Goal: Contribute content: Contribute content

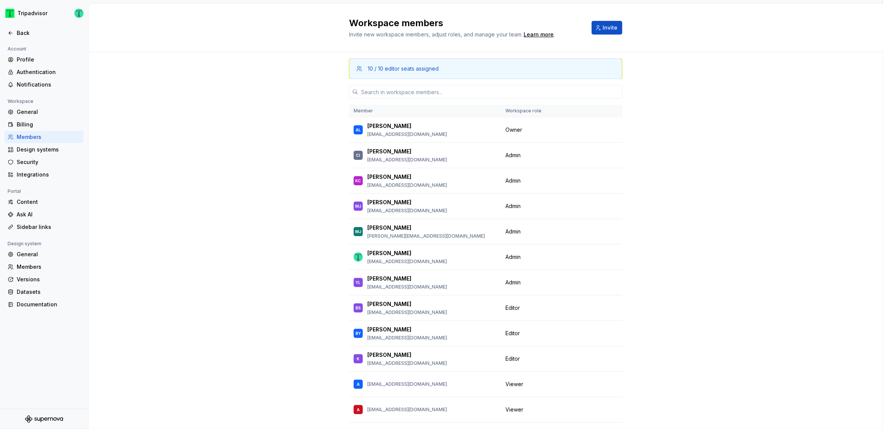
click at [28, 25] on div at bounding box center [44, 25] width 88 height 4
click at [24, 33] on div "Back" at bounding box center [49, 33] width 64 height 8
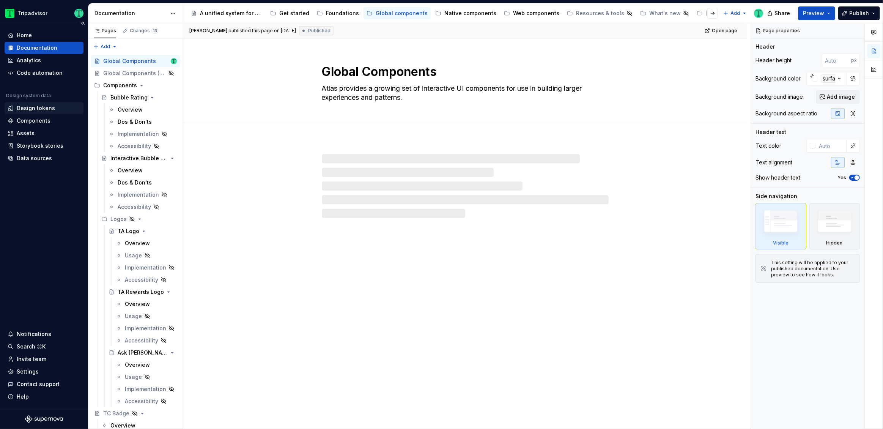
type textarea "*"
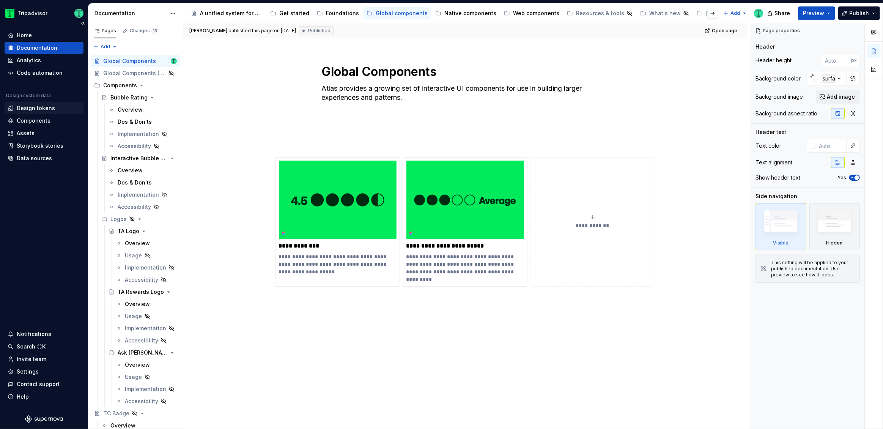
click at [44, 109] on div "Design tokens" at bounding box center [36, 108] width 38 height 8
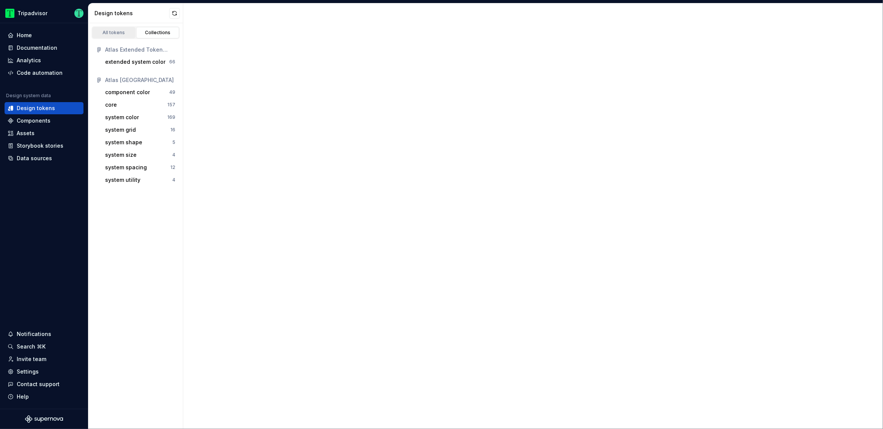
click at [126, 33] on div "All tokens" at bounding box center [114, 33] width 38 height 6
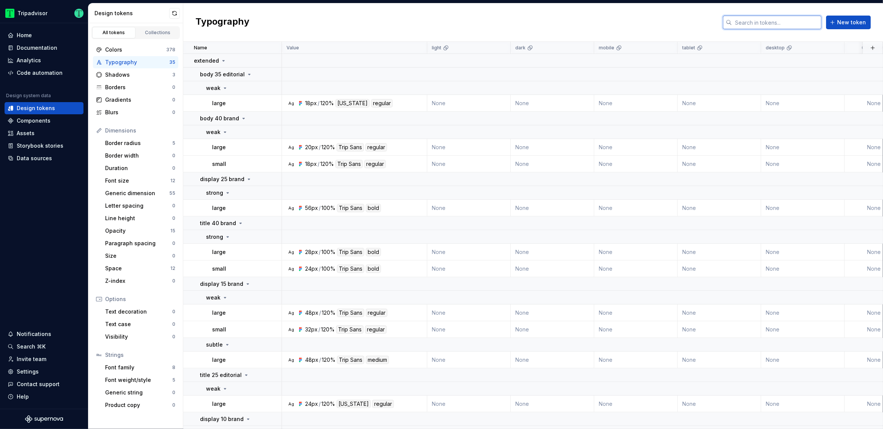
click at [775, 23] on input "text" at bounding box center [777, 23] width 90 height 14
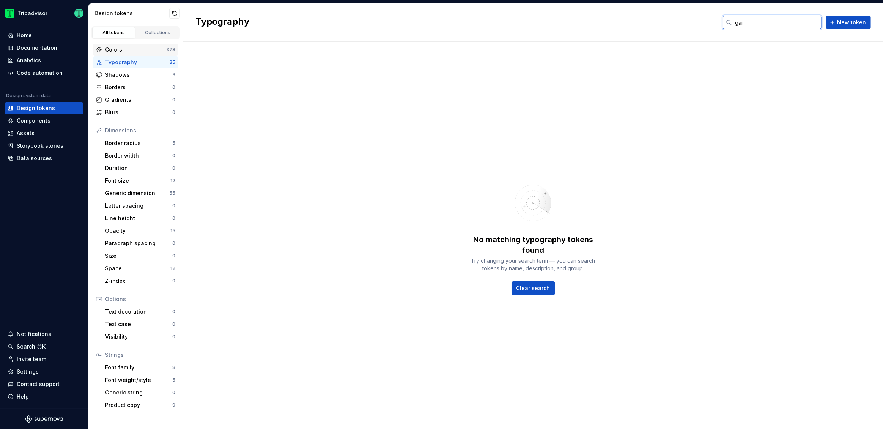
type input "gai"
click at [131, 46] on div "Colors" at bounding box center [135, 50] width 61 height 8
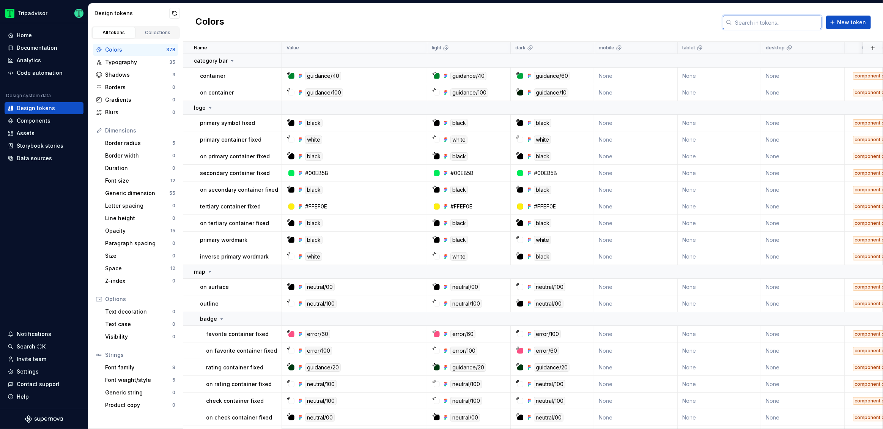
click at [754, 16] on input "text" at bounding box center [777, 23] width 90 height 14
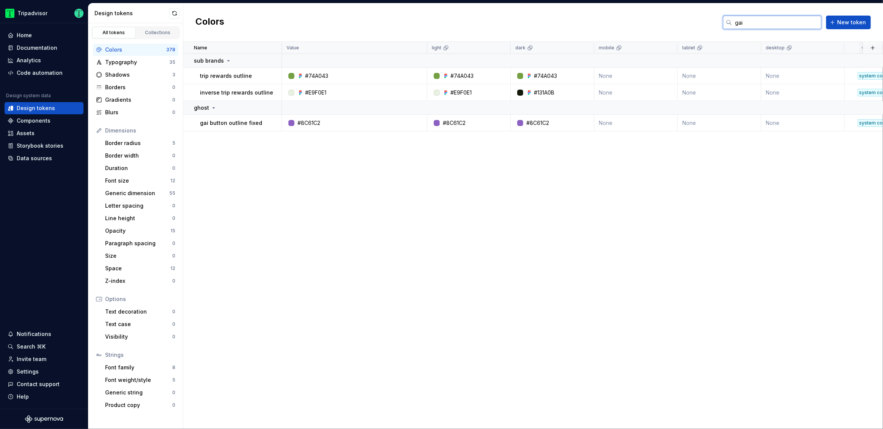
type input "gai"
click at [783, 25] on input "gai" at bounding box center [777, 23] width 90 height 14
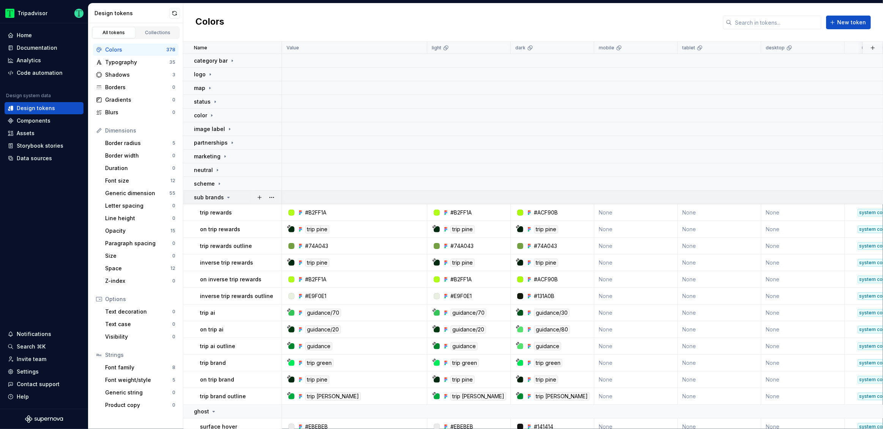
click at [228, 197] on icon at bounding box center [229, 197] width 2 height 1
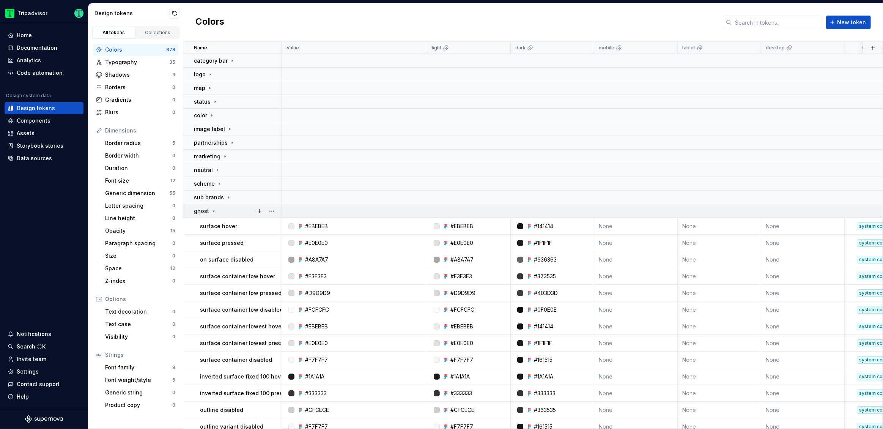
click at [213, 211] on icon at bounding box center [214, 211] width 2 height 1
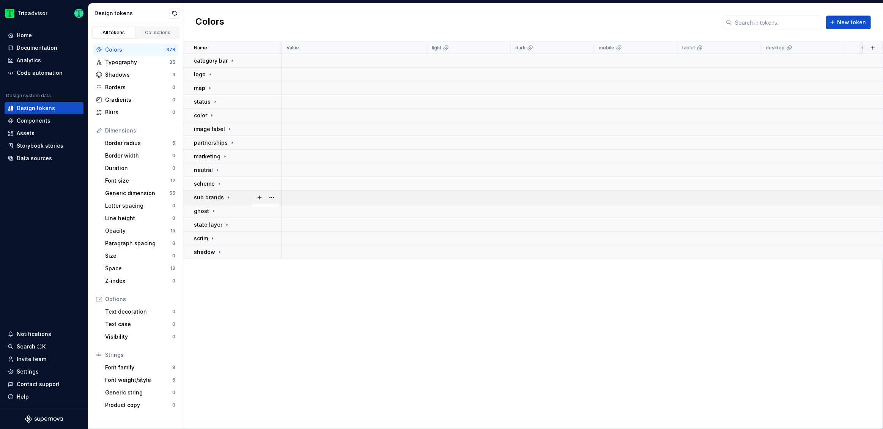
click at [228, 199] on icon at bounding box center [228, 197] width 6 height 6
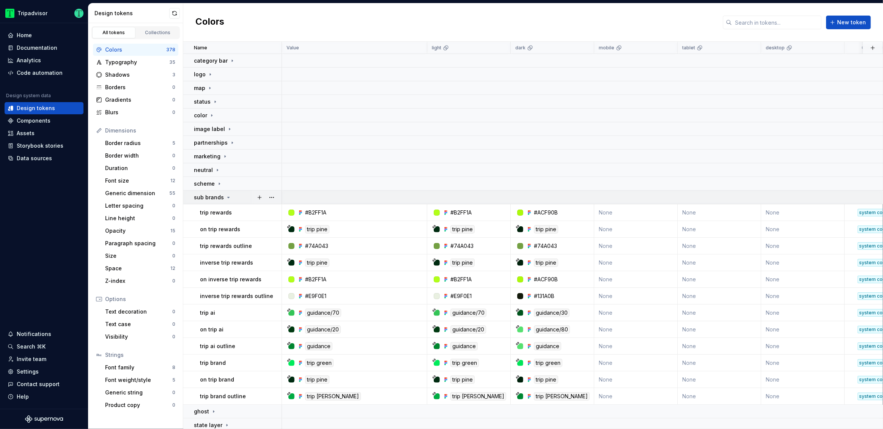
click at [228, 197] on icon at bounding box center [229, 197] width 2 height 1
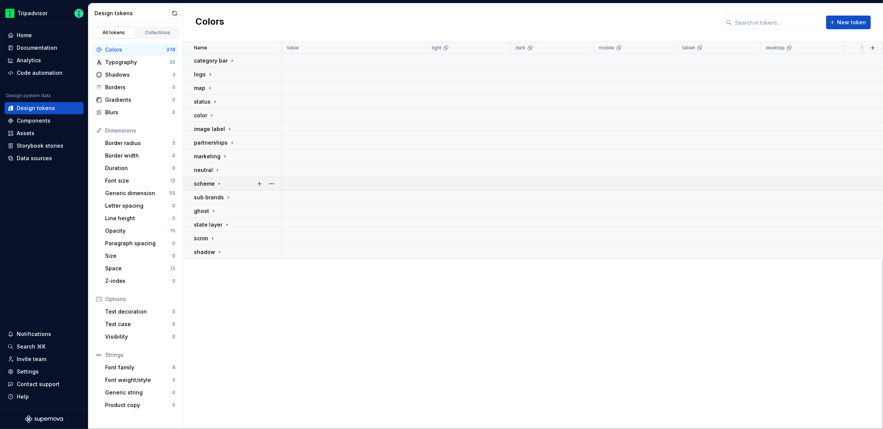
click at [218, 185] on icon at bounding box center [219, 184] width 6 height 6
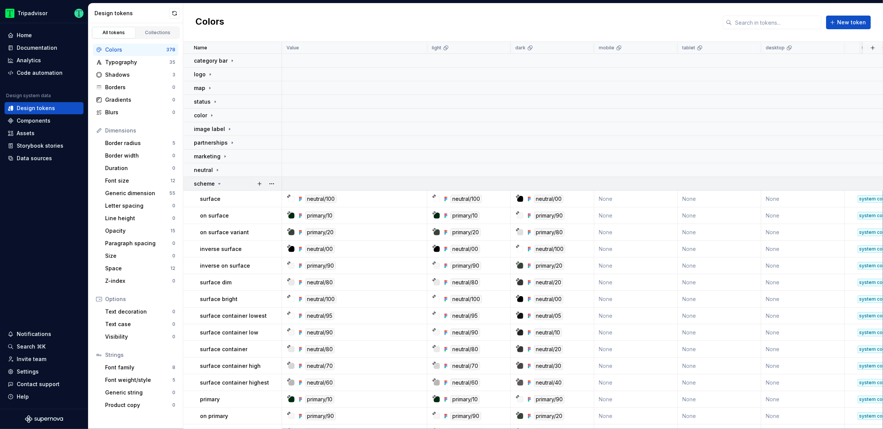
click at [220, 184] on icon at bounding box center [219, 184] width 6 height 6
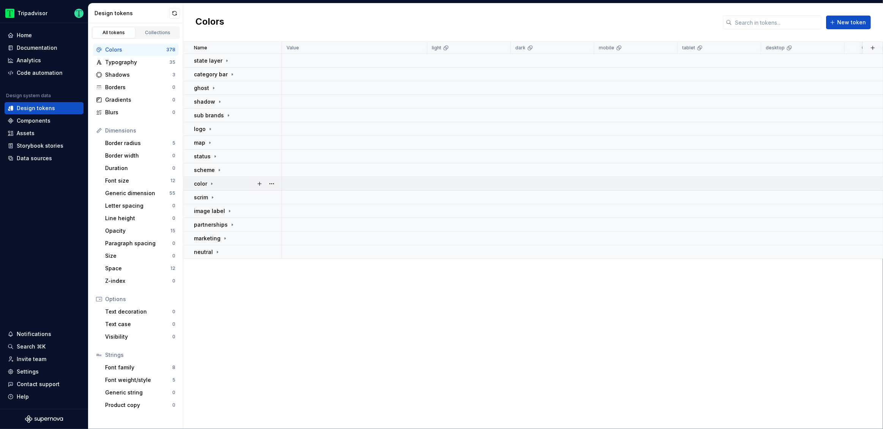
click at [212, 181] on icon at bounding box center [212, 184] width 6 height 6
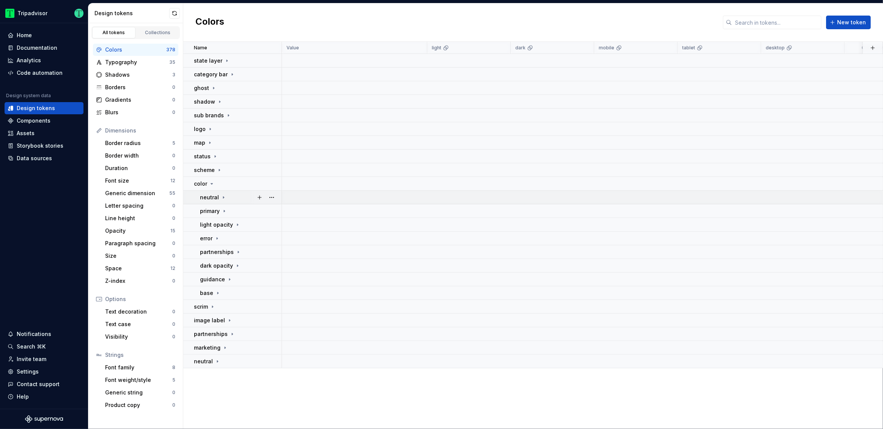
click at [222, 196] on icon at bounding box center [224, 197] width 6 height 6
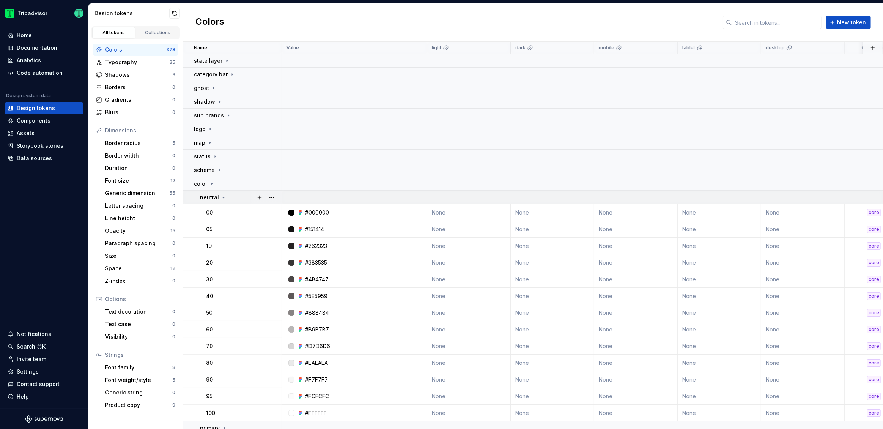
click at [222, 196] on icon at bounding box center [224, 197] width 6 height 6
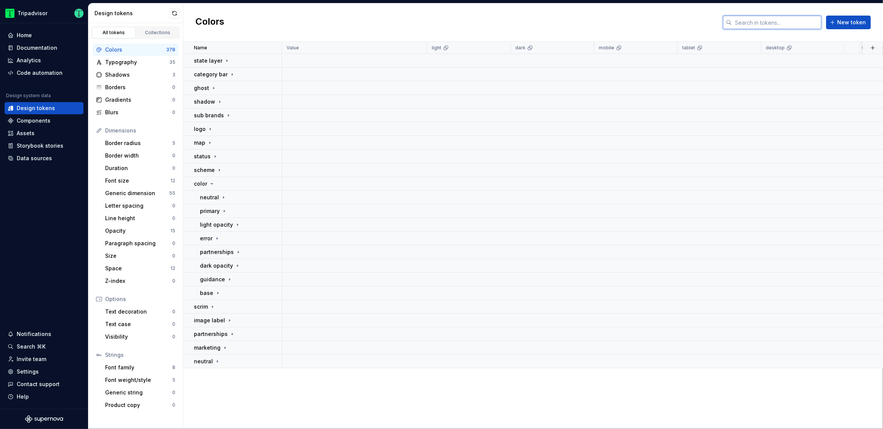
click at [815, 21] on input "text" at bounding box center [777, 23] width 90 height 14
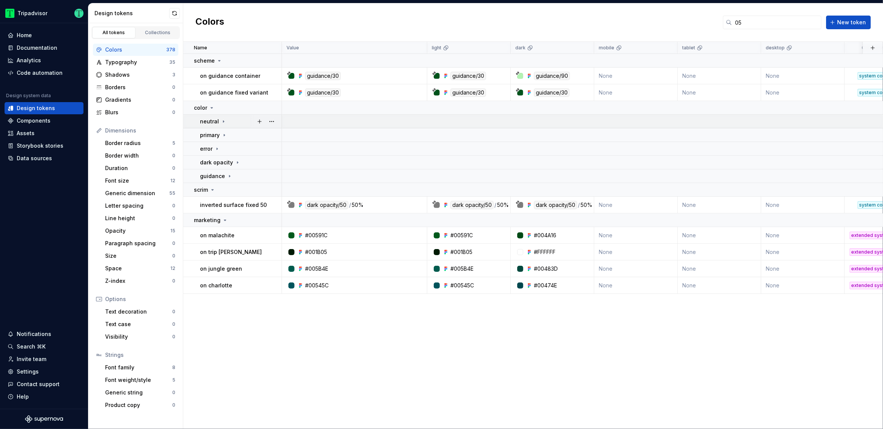
click at [223, 120] on icon at bounding box center [224, 121] width 6 height 6
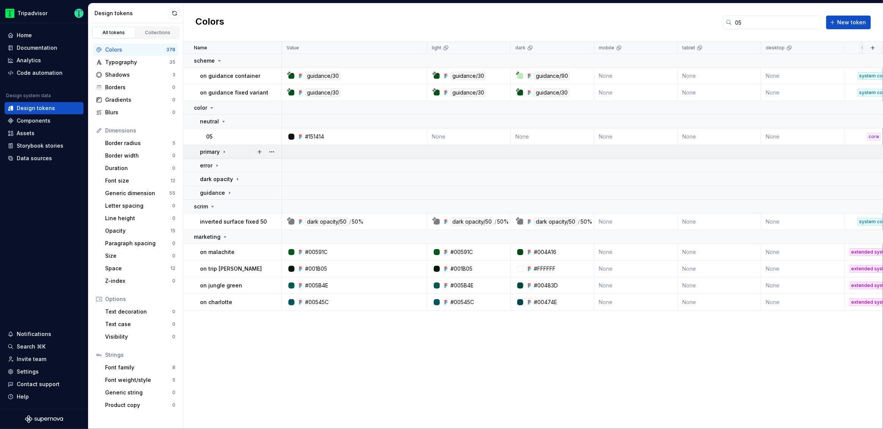
click at [225, 151] on icon at bounding box center [224, 152] width 6 height 6
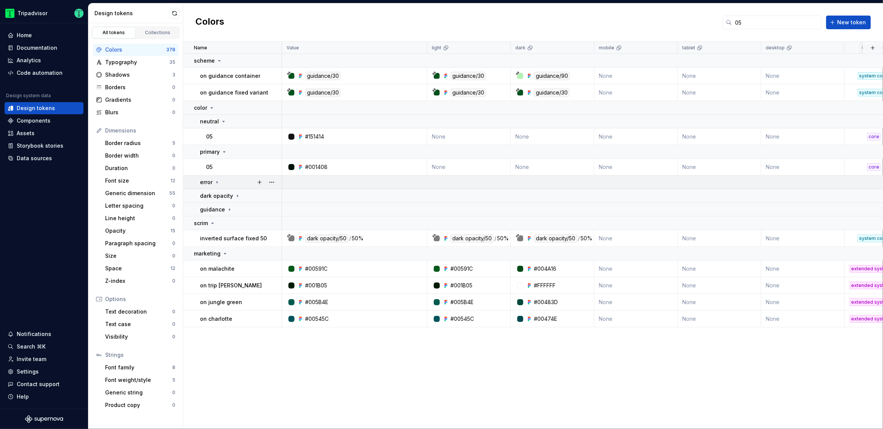
click at [218, 183] on icon at bounding box center [217, 182] width 6 height 6
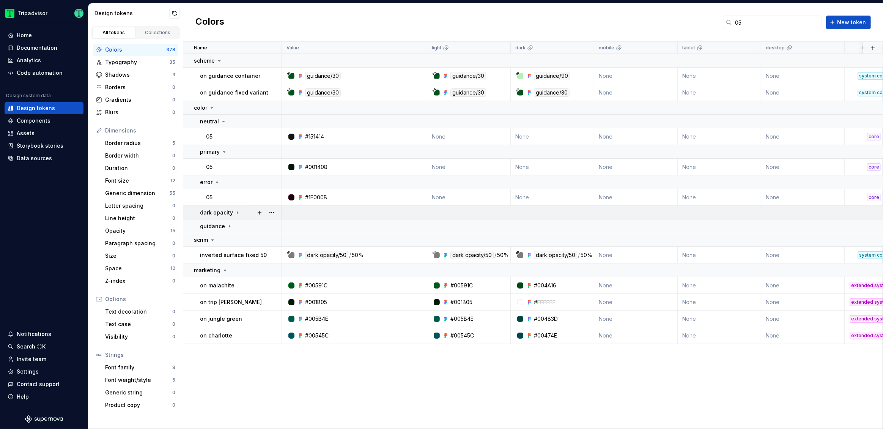
click at [237, 212] on icon at bounding box center [238, 213] width 6 height 6
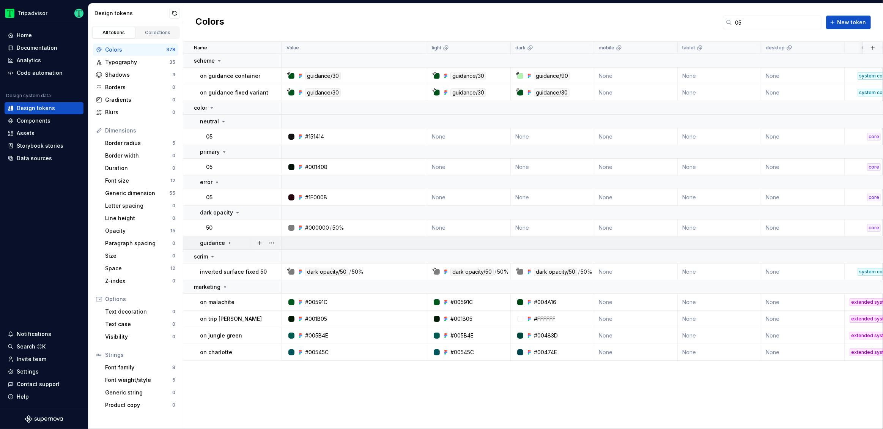
click at [227, 242] on icon at bounding box center [230, 243] width 6 height 6
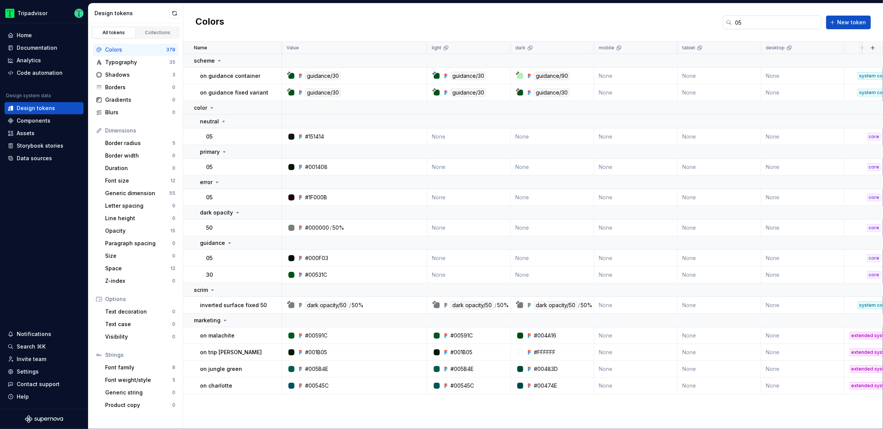
click at [792, 21] on input "05" at bounding box center [777, 23] width 90 height 14
type input "0"
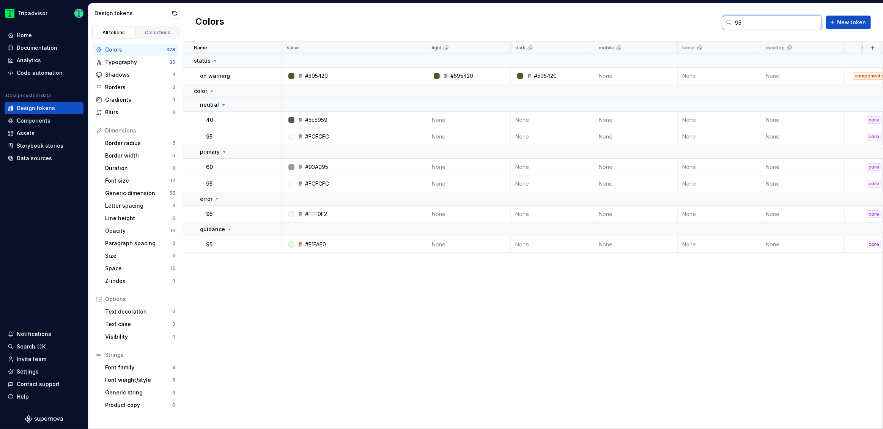
click at [773, 25] on input "95" at bounding box center [777, 23] width 90 height 14
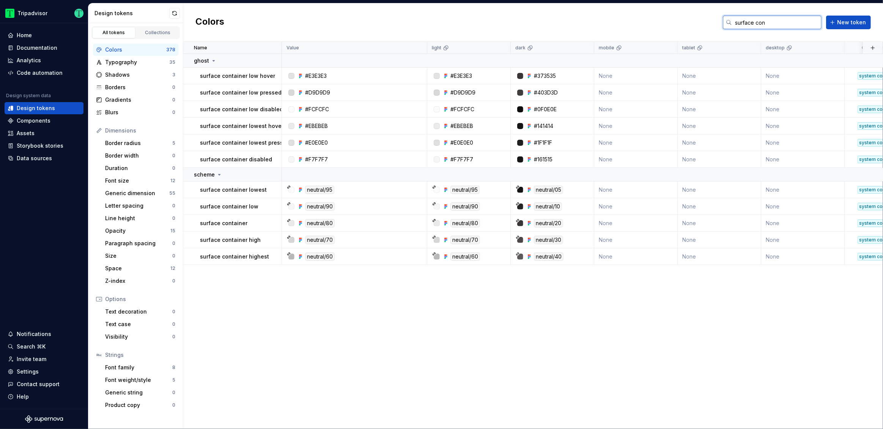
type input "surface con"
click at [46, 373] on div "Settings" at bounding box center [44, 372] width 73 height 8
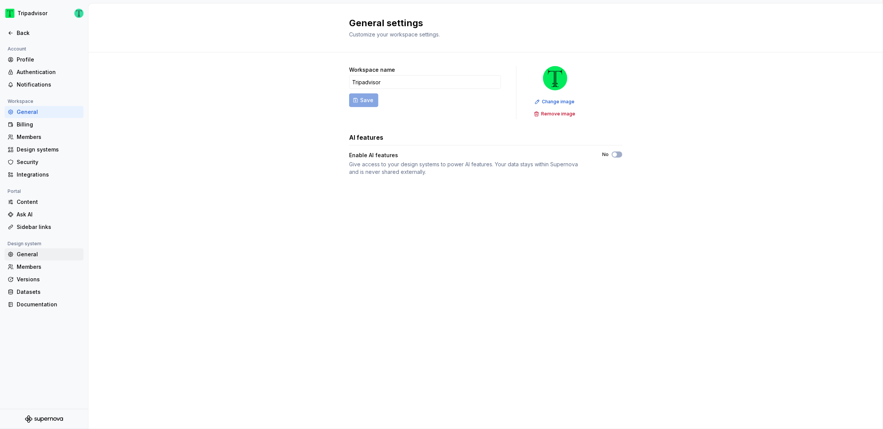
click at [28, 258] on div "General" at bounding box center [44, 254] width 79 height 12
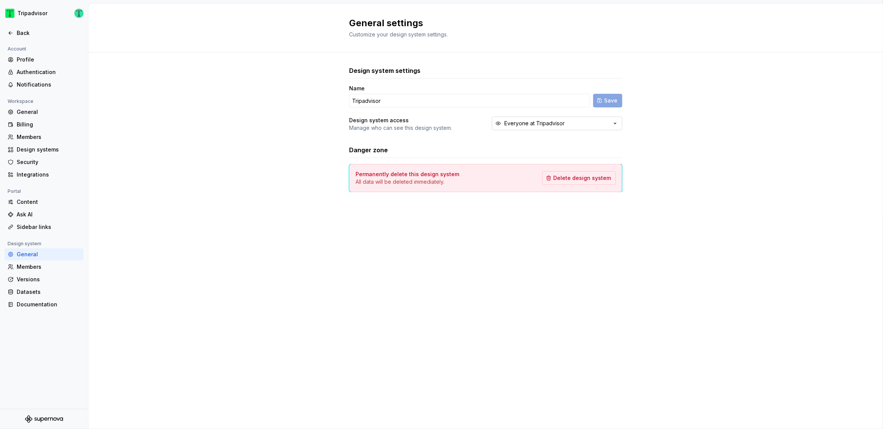
click at [535, 123] on div "Everyone at Tripadvisor" at bounding box center [534, 124] width 60 height 8
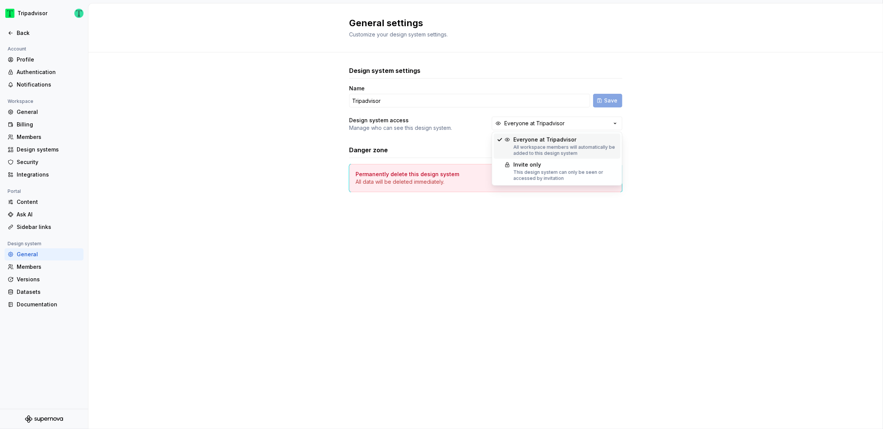
click at [209, 262] on div "General settings Customize your design system settings. Design system settings …" at bounding box center [485, 215] width 795 height 425
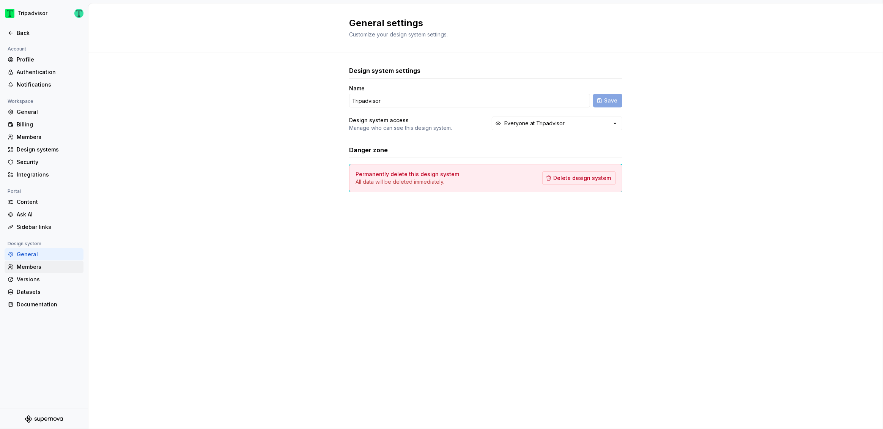
click at [42, 267] on div "Members" at bounding box center [49, 267] width 64 height 8
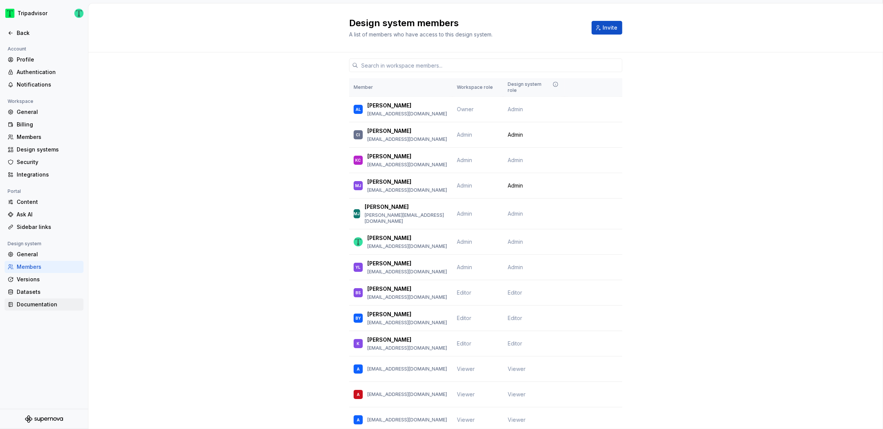
click at [46, 304] on div "Documentation" at bounding box center [49, 305] width 64 height 8
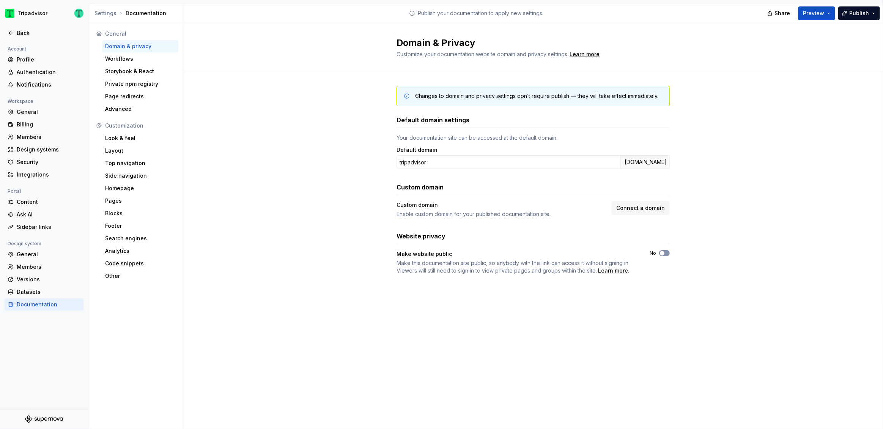
click at [665, 251] on icon "button" at bounding box center [662, 253] width 6 height 5
click at [24, 34] on div "Back" at bounding box center [49, 33] width 64 height 8
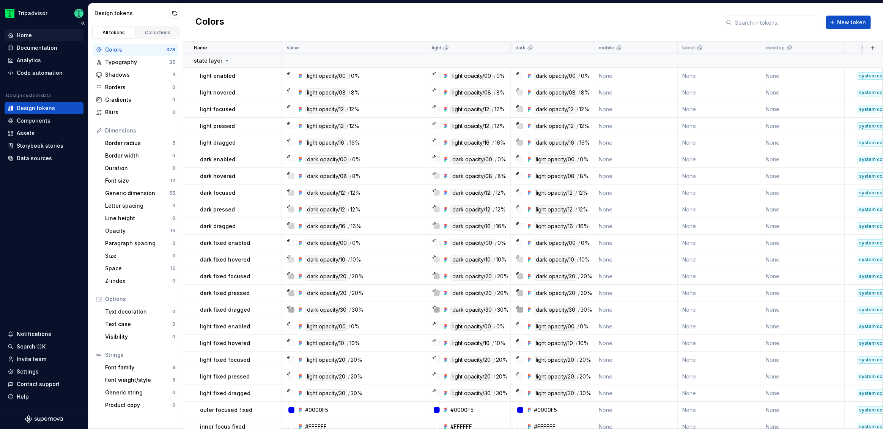
click at [22, 33] on div "Home" at bounding box center [24, 36] width 15 height 8
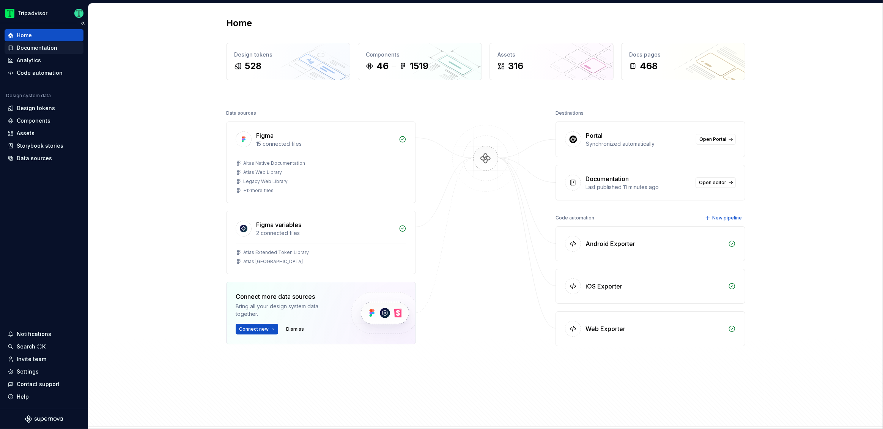
click at [33, 48] on div "Documentation" at bounding box center [37, 48] width 41 height 8
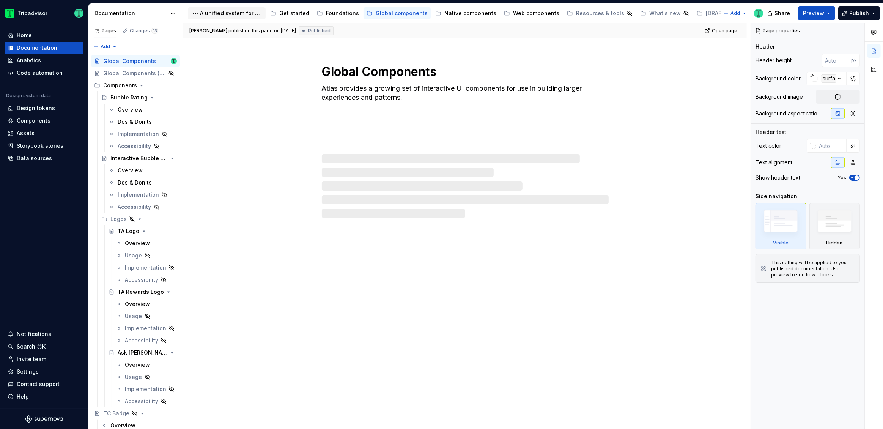
click at [233, 19] on div "A unified system for every journey." at bounding box center [227, 13] width 78 height 12
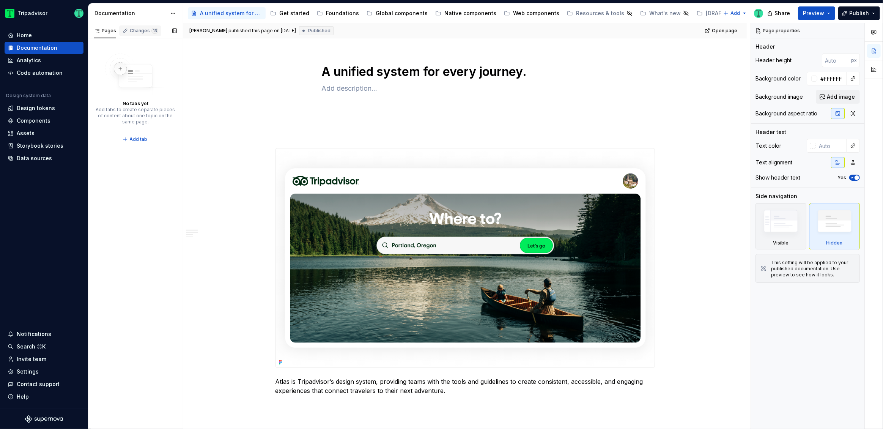
click at [131, 33] on div "Changes 13" at bounding box center [144, 31] width 28 height 6
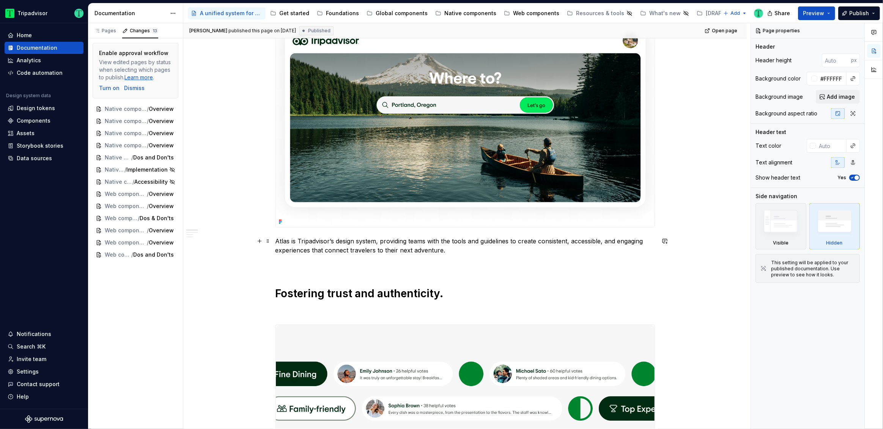
scroll to position [163, 0]
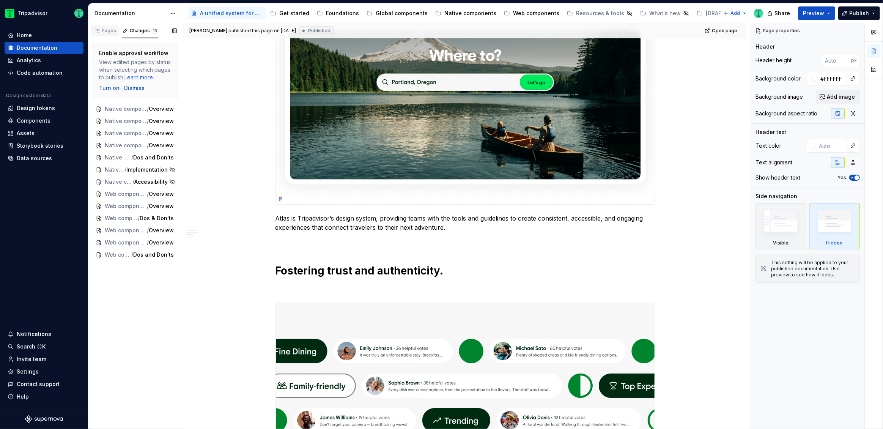
click at [106, 28] on div "Pages" at bounding box center [105, 31] width 22 height 6
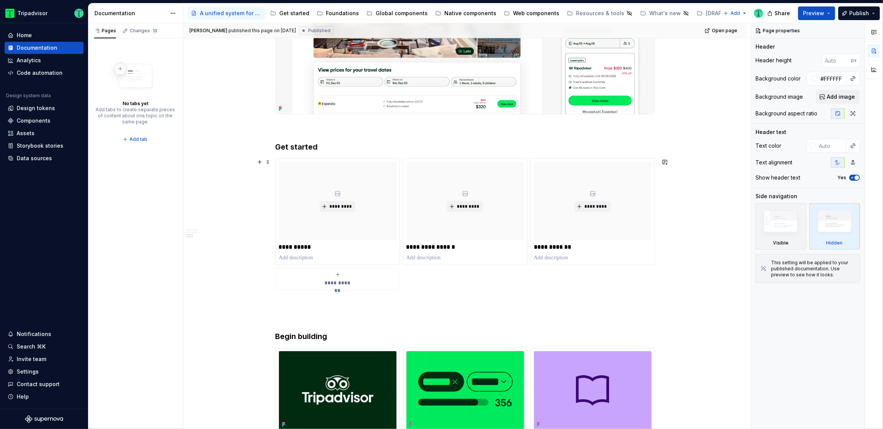
scroll to position [1215, 0]
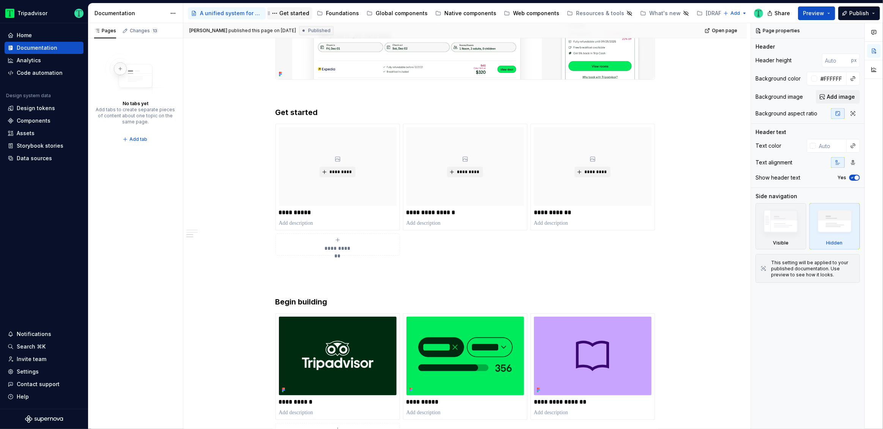
click at [284, 11] on div "Get started" at bounding box center [294, 13] width 30 height 8
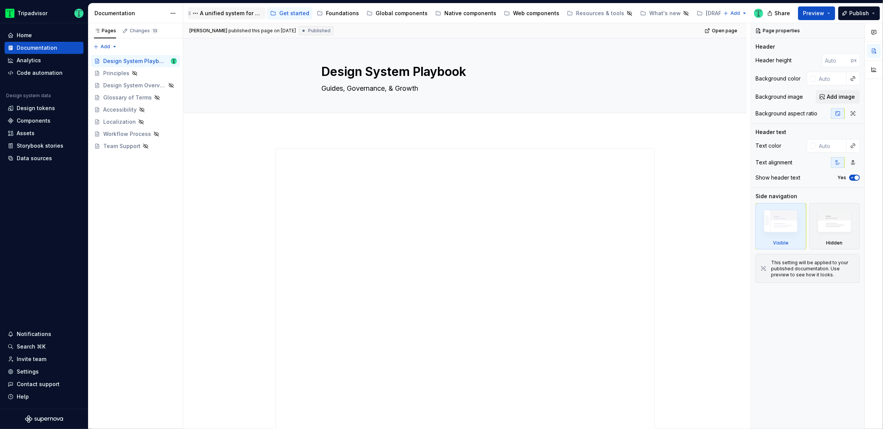
click at [212, 11] on div "A unified system for every journey." at bounding box center [231, 13] width 63 height 8
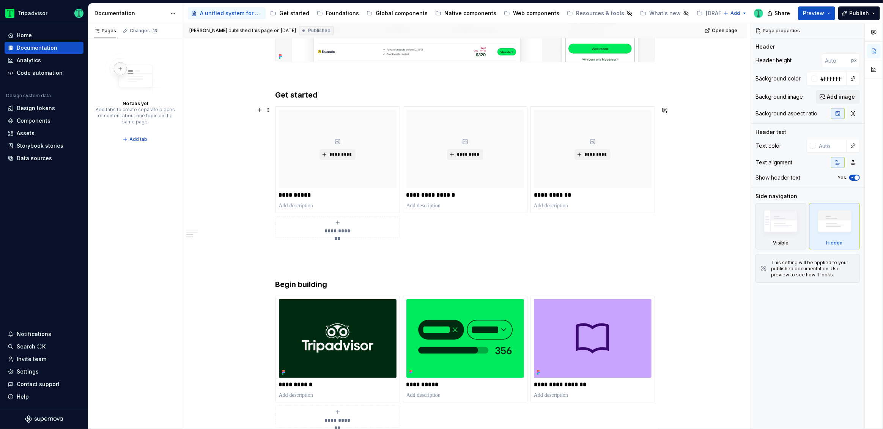
scroll to position [1233, 0]
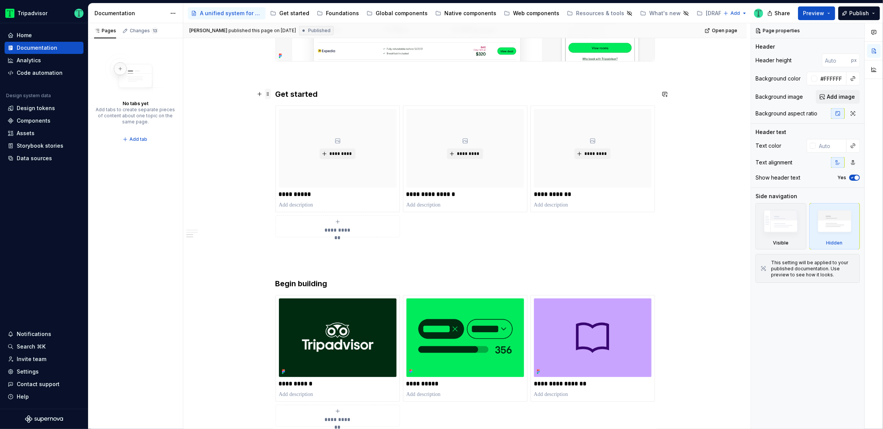
click at [269, 96] on span at bounding box center [268, 94] width 6 height 11
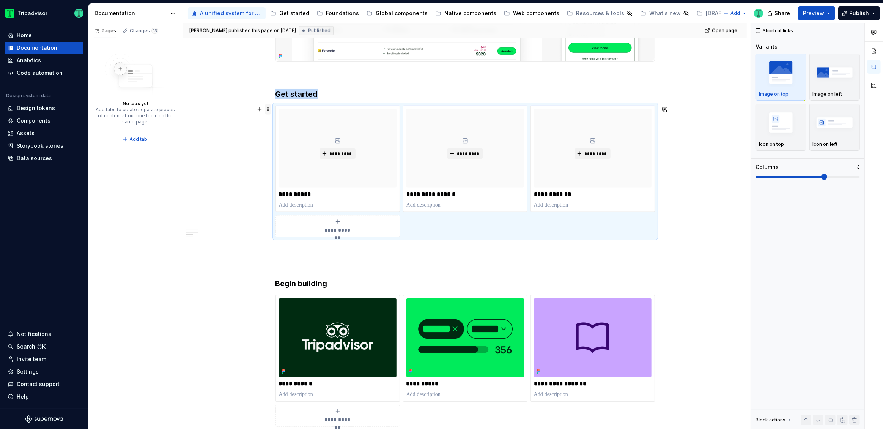
click at [266, 108] on span at bounding box center [268, 109] width 6 height 11
click at [268, 109] on span at bounding box center [268, 109] width 6 height 11
click at [305, 106] on div "**********" at bounding box center [466, 172] width 380 height 132
click at [442, 232] on div "**********" at bounding box center [466, 172] width 380 height 132
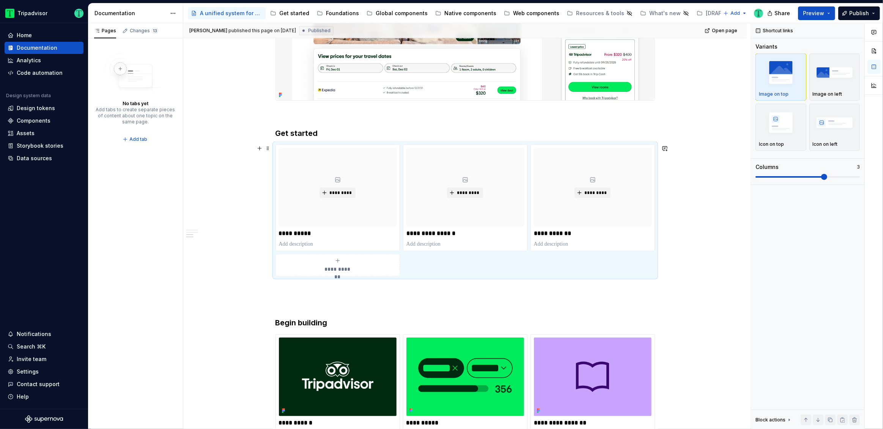
scroll to position [1221, 0]
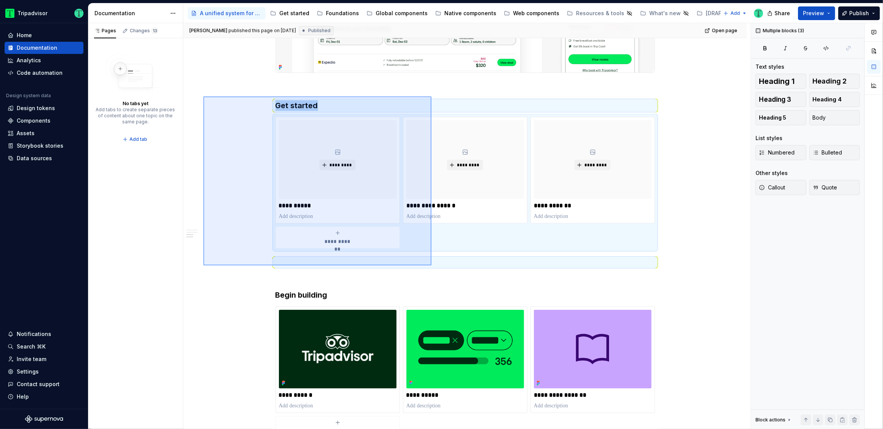
drag, startPoint x: 203, startPoint y: 96, endPoint x: 432, endPoint y: 265, distance: 283.8
click at [432, 265] on div "**********" at bounding box center [466, 226] width 567 height 406
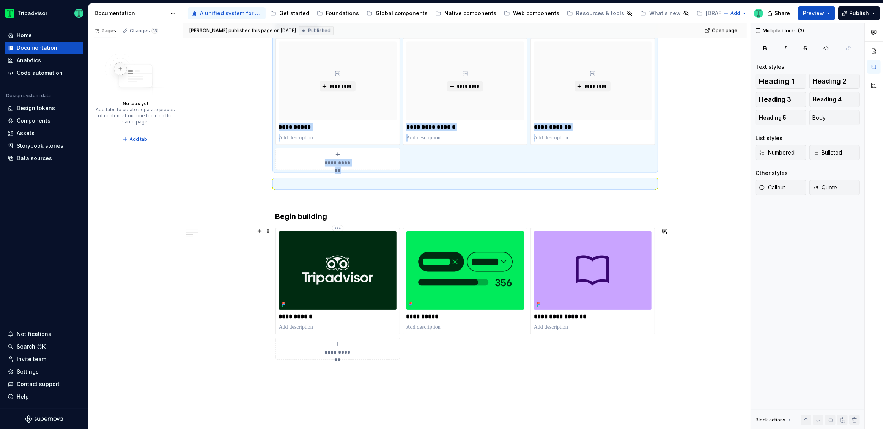
scroll to position [1302, 0]
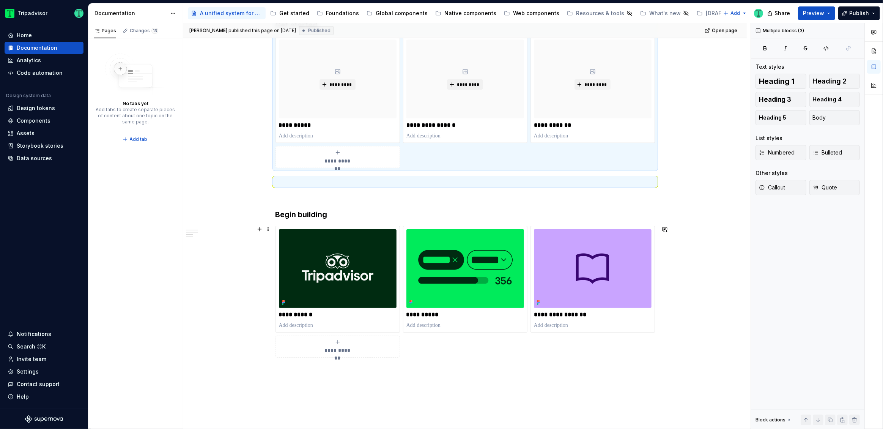
click at [615, 358] on div "**********" at bounding box center [466, 292] width 380 height 132
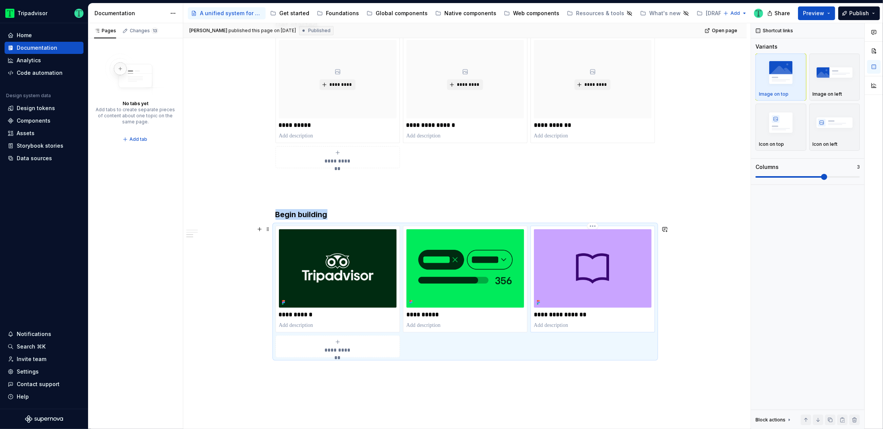
click at [608, 316] on p "**********" at bounding box center [593, 315] width 118 height 8
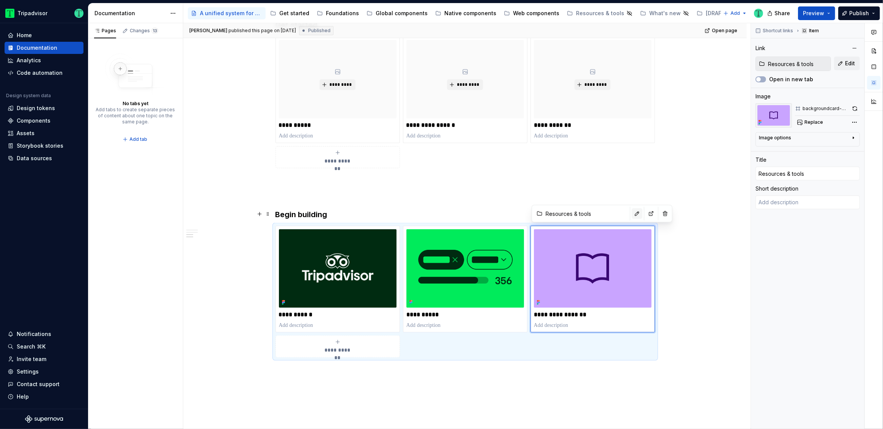
click at [632, 215] on button "button" at bounding box center [637, 213] width 11 height 11
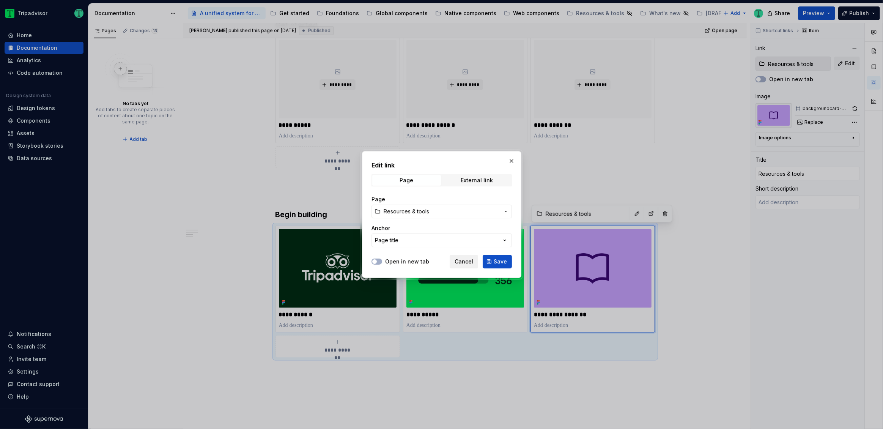
click at [462, 263] on span "Cancel" at bounding box center [464, 262] width 19 height 8
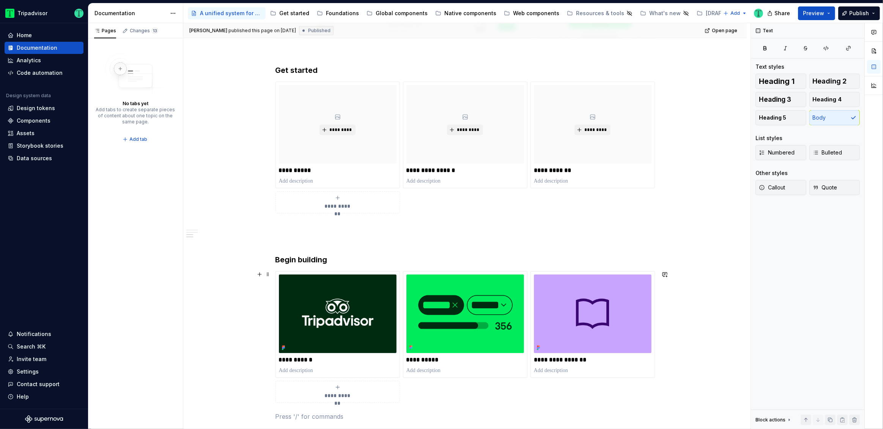
scroll to position [1257, 0]
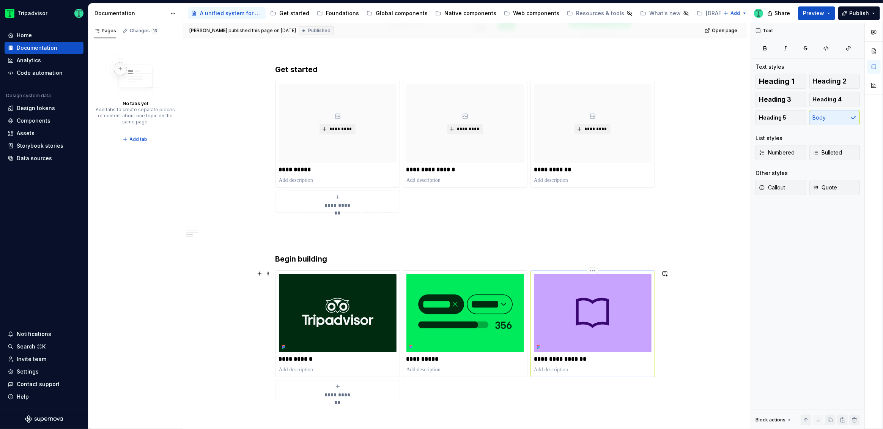
click at [580, 361] on p "**********" at bounding box center [593, 359] width 118 height 8
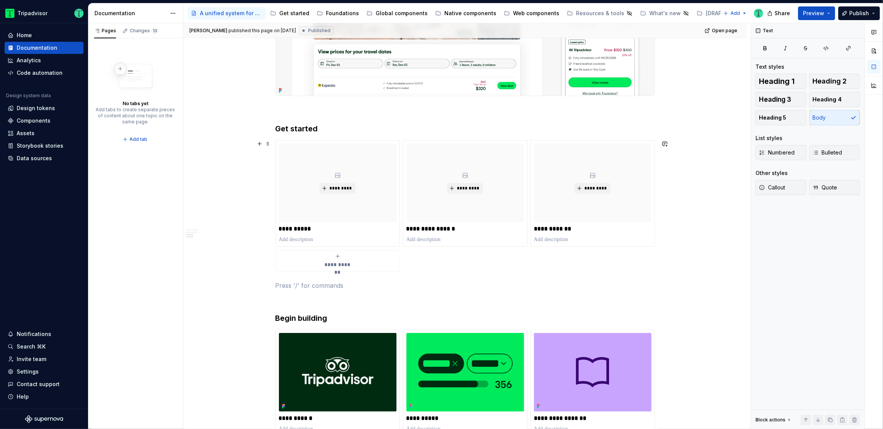
scroll to position [1187, 0]
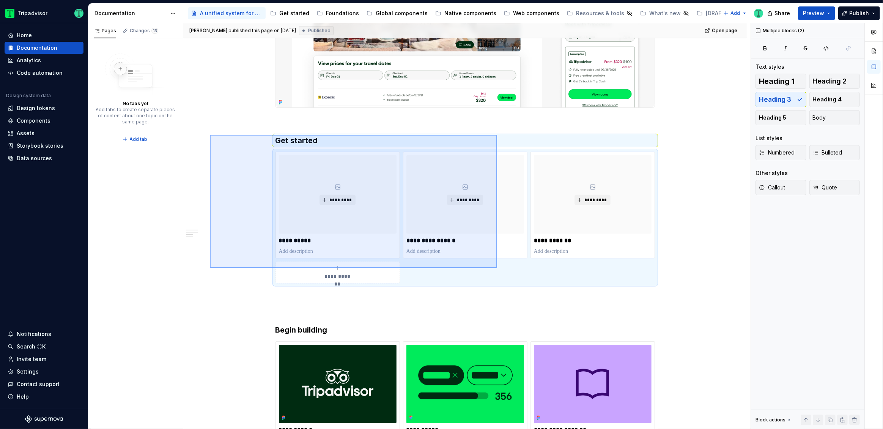
drag, startPoint x: 210, startPoint y: 135, endPoint x: 497, endPoint y: 268, distance: 316.7
click at [497, 268] on div "**********" at bounding box center [466, 226] width 567 height 406
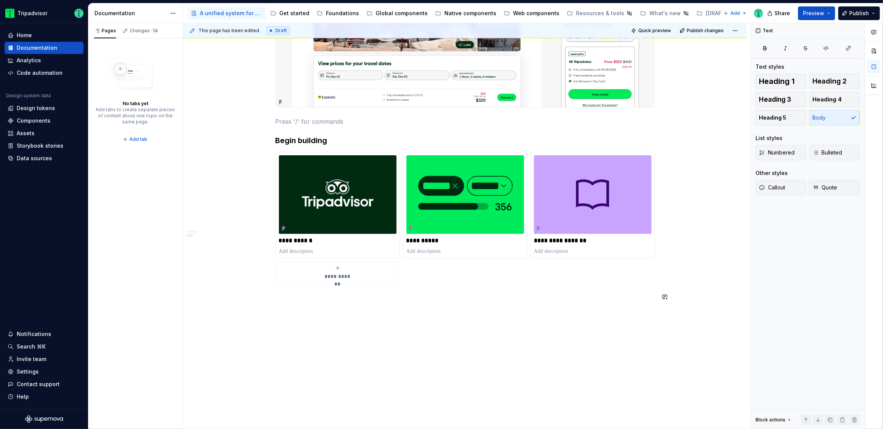
click at [338, 351] on div "**********" at bounding box center [466, 226] width 567 height 406
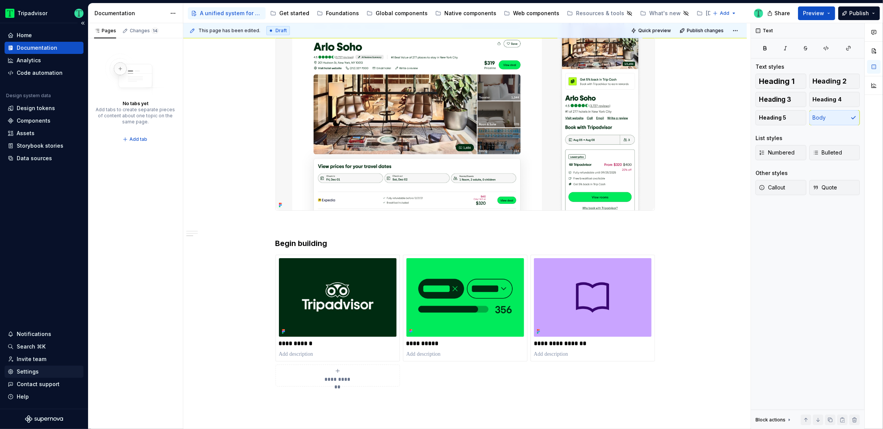
click at [30, 371] on div "Settings" at bounding box center [28, 372] width 22 height 8
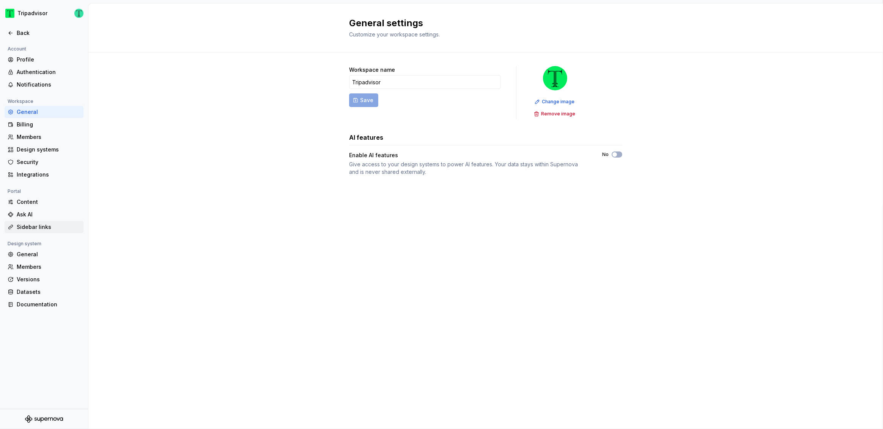
click at [42, 227] on div "Sidebar links" at bounding box center [49, 227] width 64 height 8
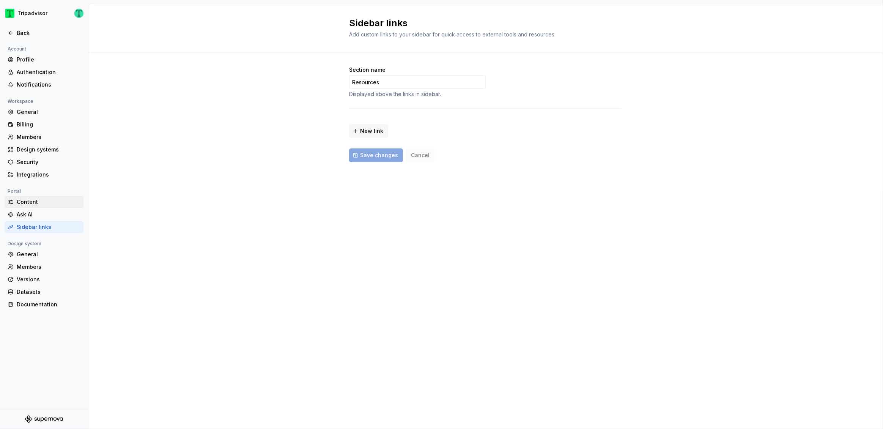
click at [33, 202] on div "Content" at bounding box center [49, 202] width 64 height 8
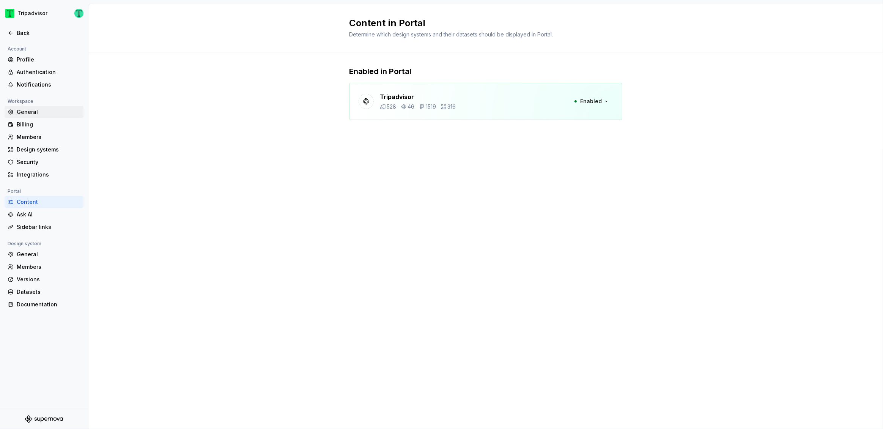
click at [41, 112] on div "General" at bounding box center [49, 112] width 64 height 8
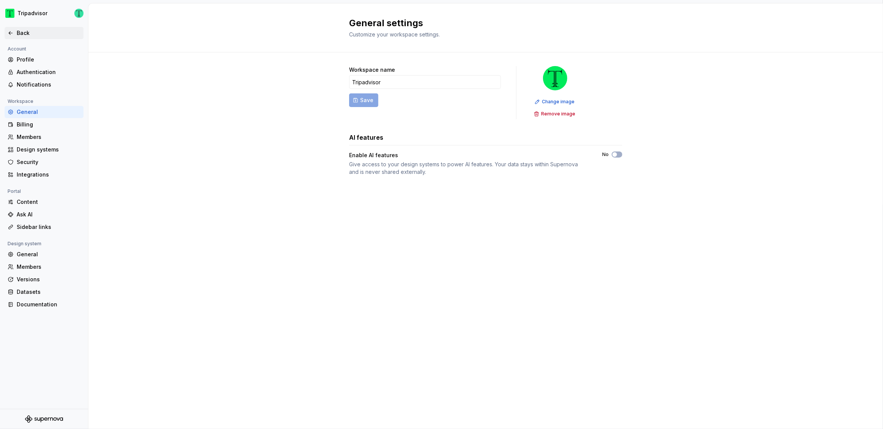
click at [18, 37] on div "Back" at bounding box center [44, 33] width 79 height 12
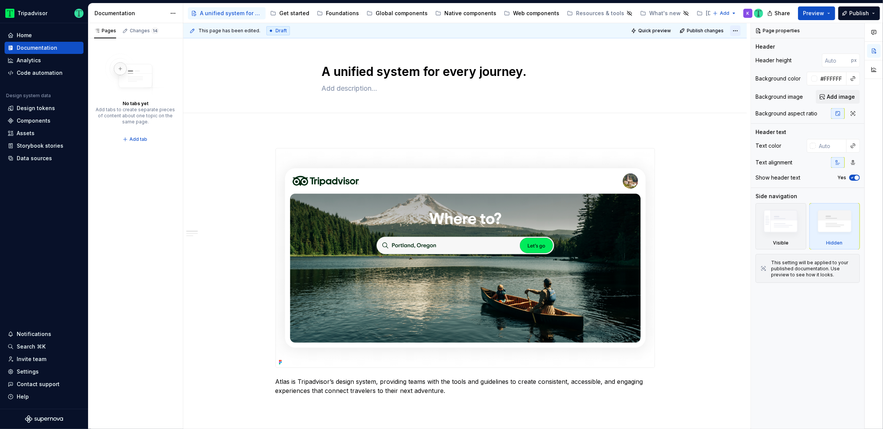
click at [734, 32] on html "Tripadvisor Home Documentation Analytics Code automation Design system data Des…" at bounding box center [441, 214] width 883 height 429
click at [874, 11] on html "Tripadvisor Home Documentation Analytics Code automation Design system data Des…" at bounding box center [441, 214] width 883 height 429
click at [875, 11] on button "Publish" at bounding box center [859, 13] width 42 height 14
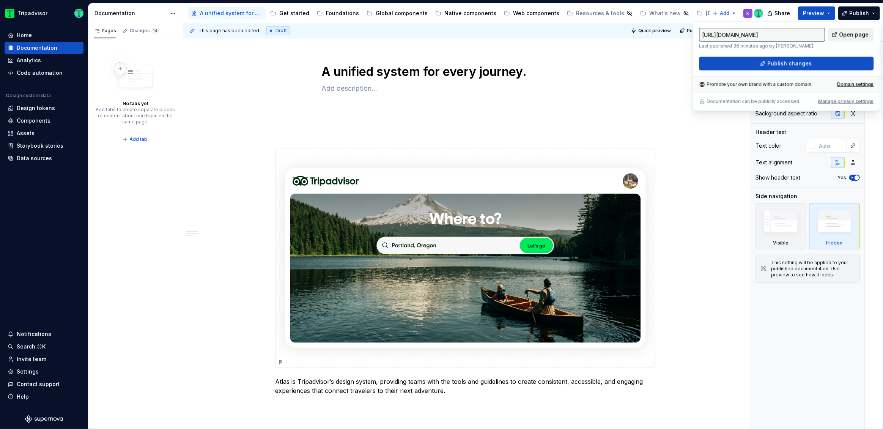
click at [851, 32] on span "Open page" at bounding box center [854, 35] width 30 height 8
type textarea "*"
click at [849, 84] on div "Domain settings" at bounding box center [855, 84] width 36 height 6
type input "[URL][DOMAIN_NAME]"
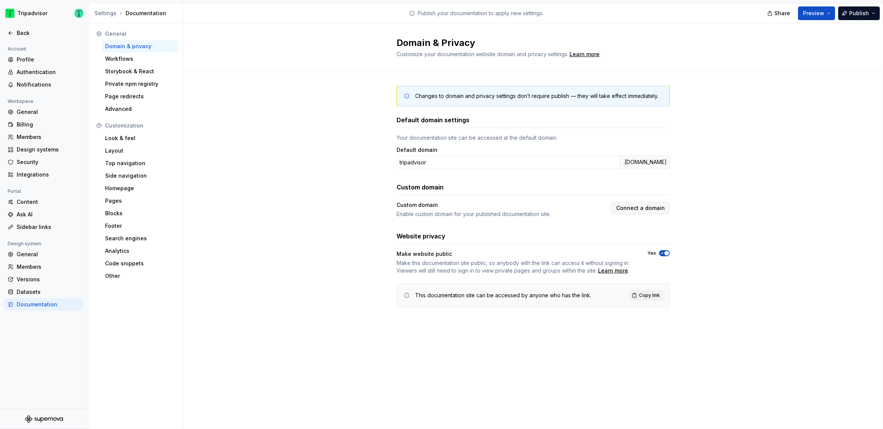
click at [782, 178] on div "Changes to domain and privacy settings don’t require publish — they will take e…" at bounding box center [533, 204] width 700 height 264
click at [125, 162] on div "Top navigation" at bounding box center [140, 163] width 70 height 8
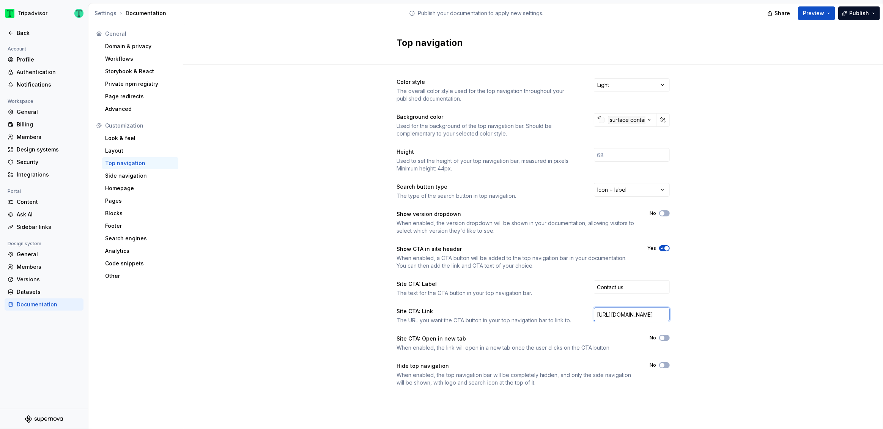
click at [639, 312] on input "[URL][DOMAIN_NAME]" at bounding box center [632, 314] width 76 height 14
click at [639, 314] on input "[URL][DOMAIN_NAME]" at bounding box center [632, 314] width 76 height 14
paste input "[DOMAIN_NAME][URL]"
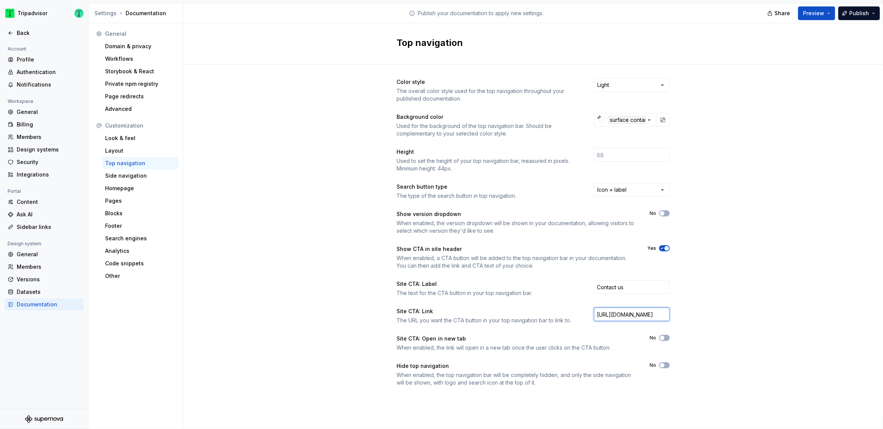
scroll to position [0, 87]
type input "[URL][DOMAIN_NAME]"
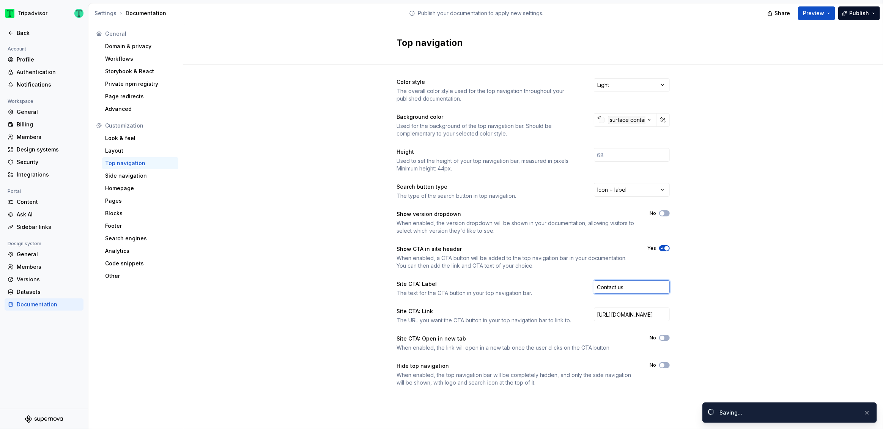
click at [624, 287] on input "Contact us" at bounding box center [632, 287] width 76 height 14
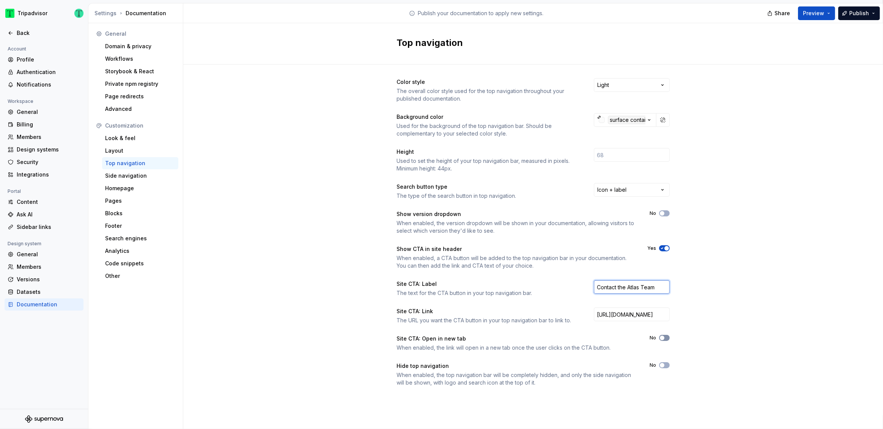
type input "Contact the Atlas Team"
click at [664, 337] on span "button" at bounding box center [662, 338] width 5 height 5
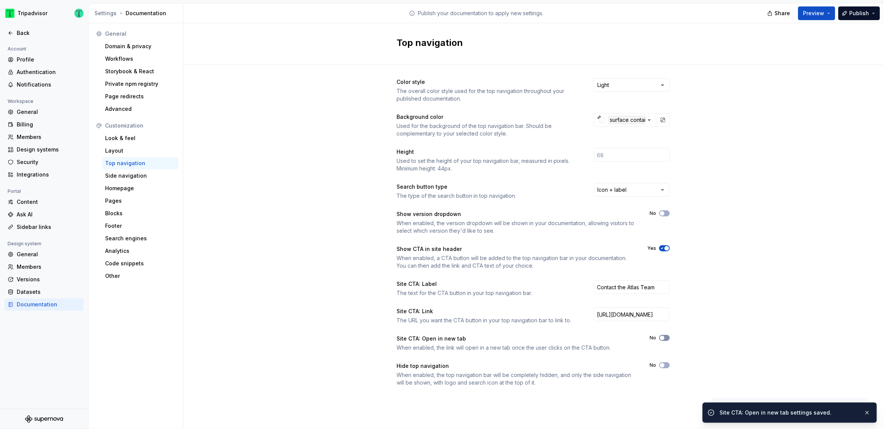
click at [667, 337] on button "No" at bounding box center [664, 338] width 11 height 6
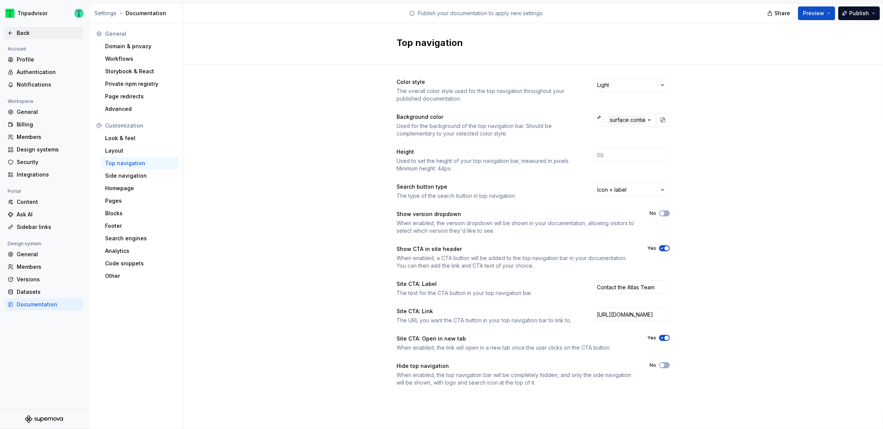
click at [20, 33] on div "Back" at bounding box center [49, 33] width 64 height 8
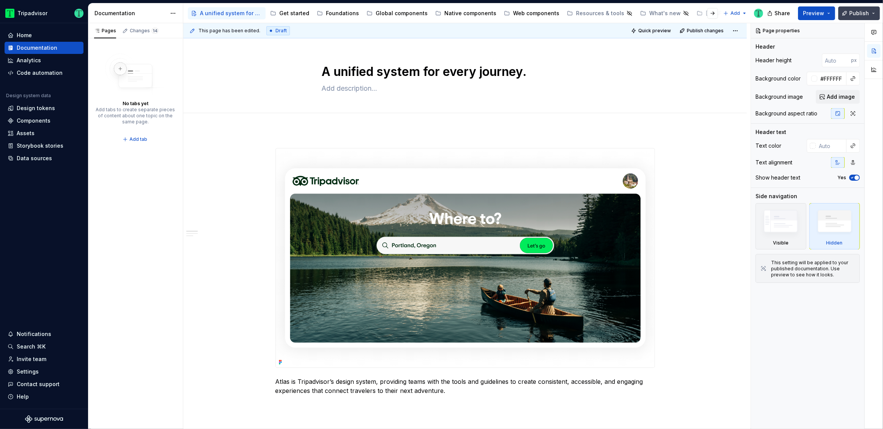
click at [873, 13] on button "Publish" at bounding box center [859, 13] width 42 height 14
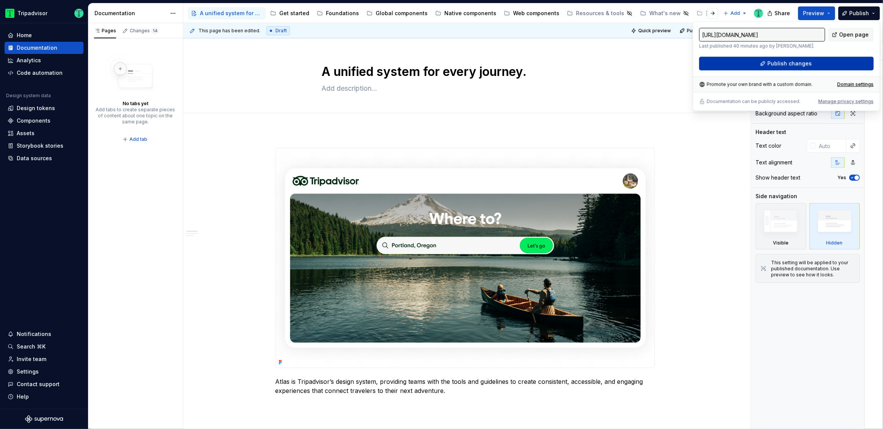
click at [847, 57] on button "Publish changes" at bounding box center [786, 64] width 175 height 14
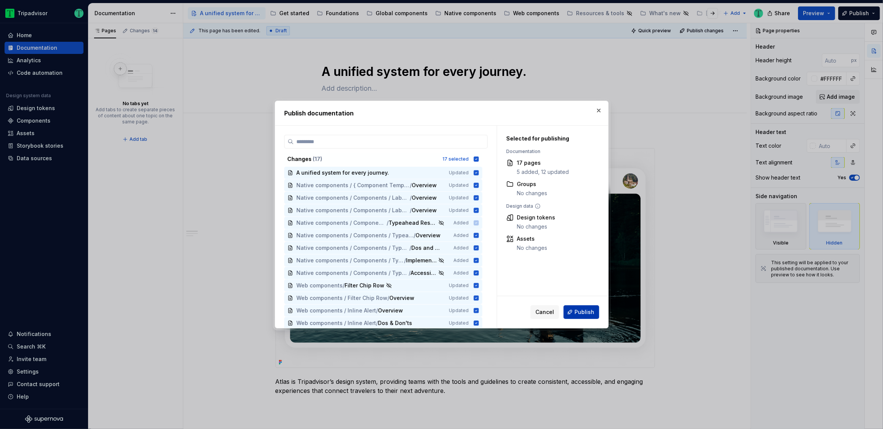
click at [583, 310] on span "Publish" at bounding box center [585, 312] width 20 height 8
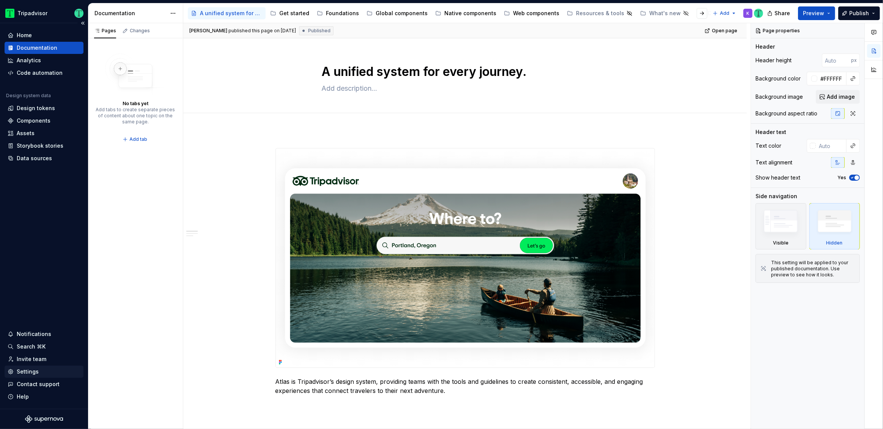
click at [32, 370] on div "Settings" at bounding box center [28, 372] width 22 height 8
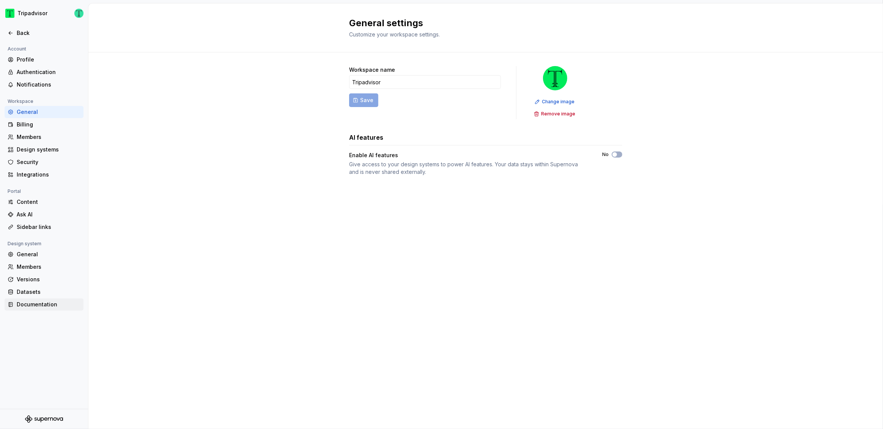
click at [45, 305] on div "Documentation" at bounding box center [49, 305] width 64 height 8
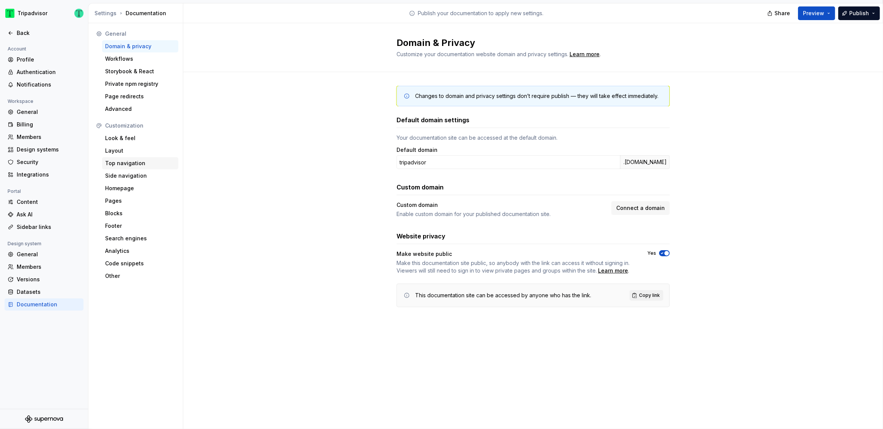
click at [140, 166] on div "Top navigation" at bounding box center [140, 163] width 70 height 8
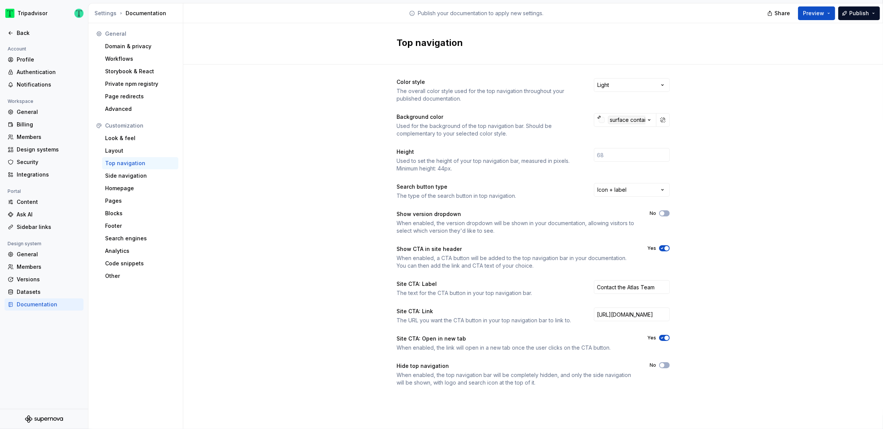
click at [665, 246] on span "button" at bounding box center [667, 248] width 5 height 5
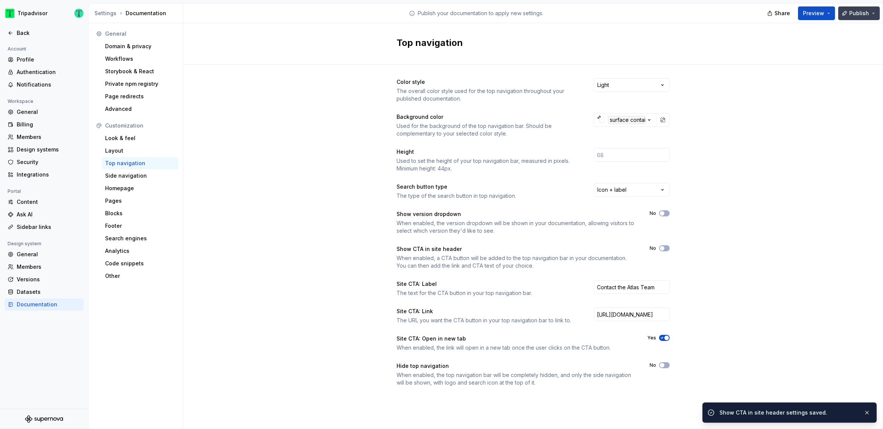
click at [870, 12] on button "Publish" at bounding box center [859, 13] width 42 height 14
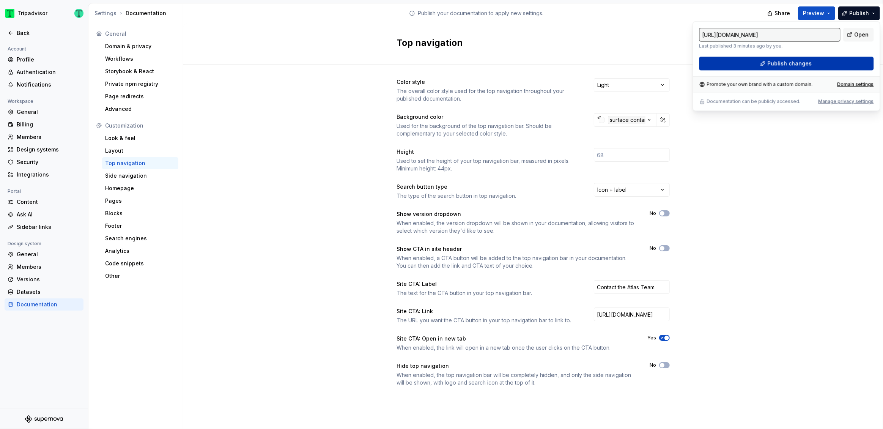
click at [846, 61] on button "Publish changes" at bounding box center [786, 64] width 175 height 14
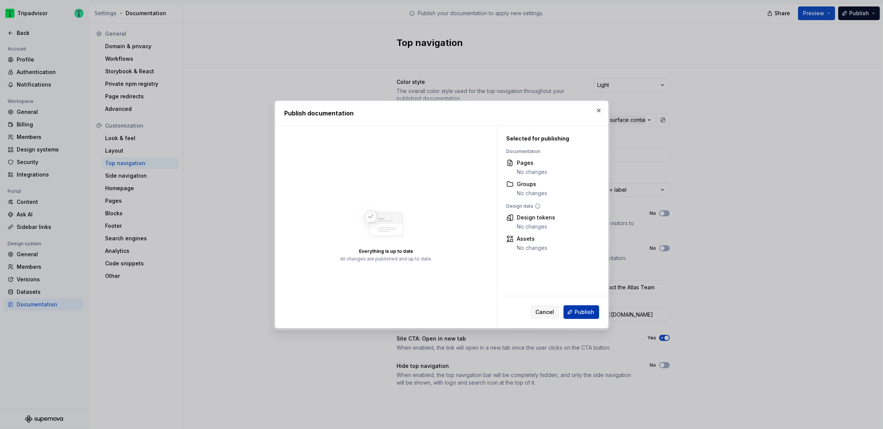
click at [581, 314] on span "Publish" at bounding box center [585, 312] width 20 height 8
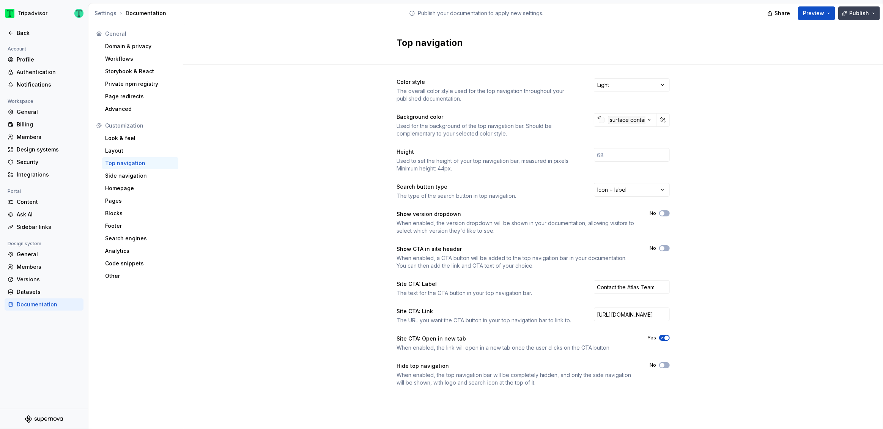
click at [875, 11] on button "Publish" at bounding box center [859, 13] width 42 height 14
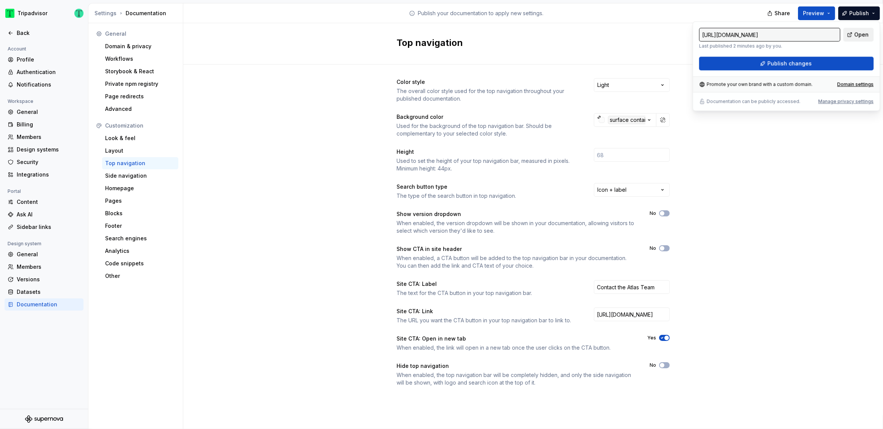
click at [853, 33] on link "Open" at bounding box center [858, 35] width 30 height 14
click at [27, 35] on div "Back" at bounding box center [49, 33] width 64 height 8
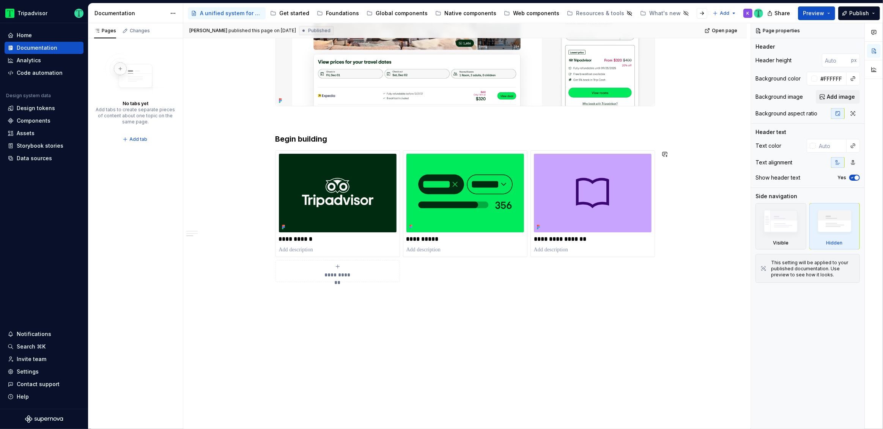
scroll to position [1196, 0]
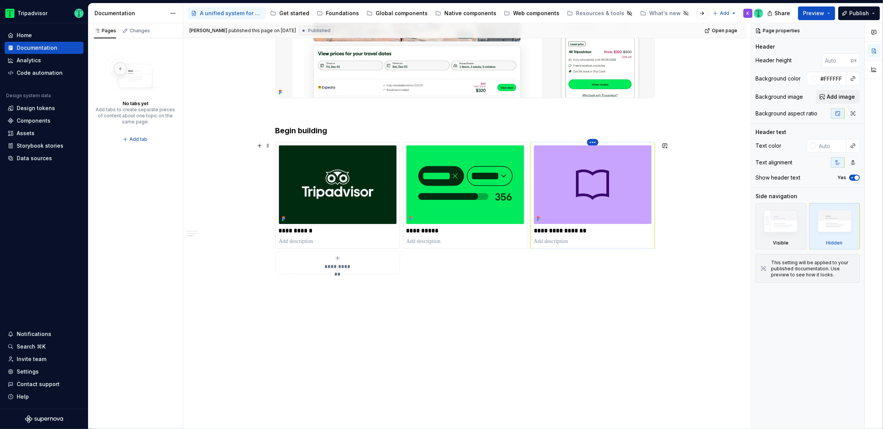
click at [593, 140] on html "Tripadvisor Home Documentation Analytics Code automation Design system data Des…" at bounding box center [441, 214] width 883 height 429
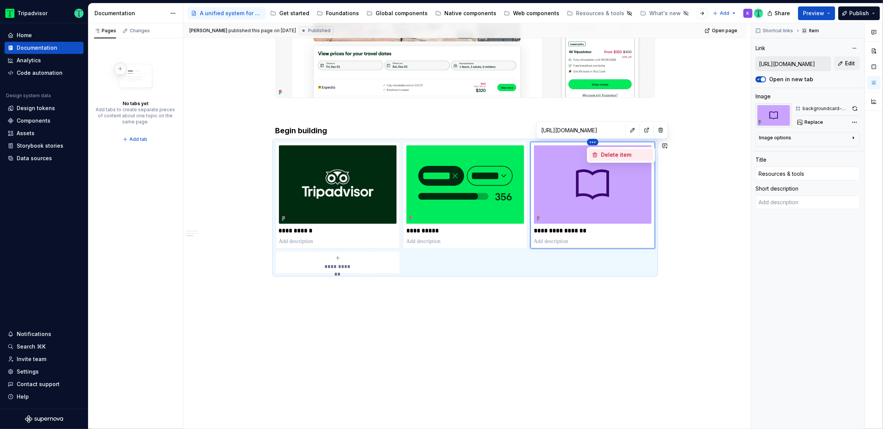
click at [611, 156] on div "Delete item" at bounding box center [625, 155] width 49 height 8
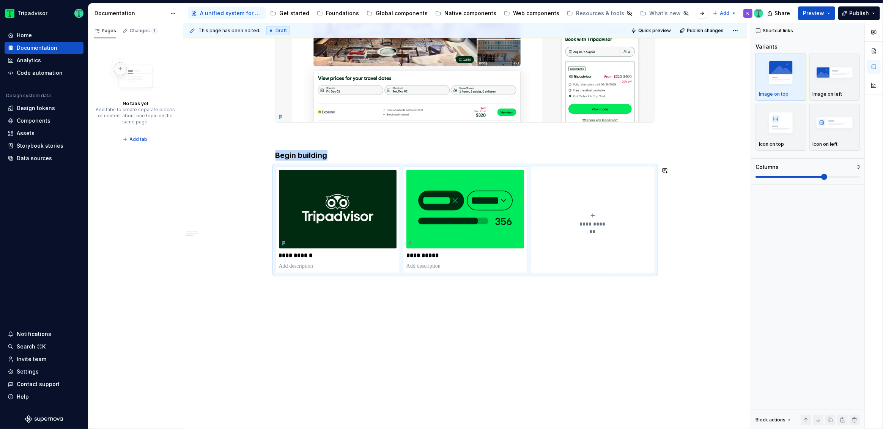
scroll to position [1171, 0]
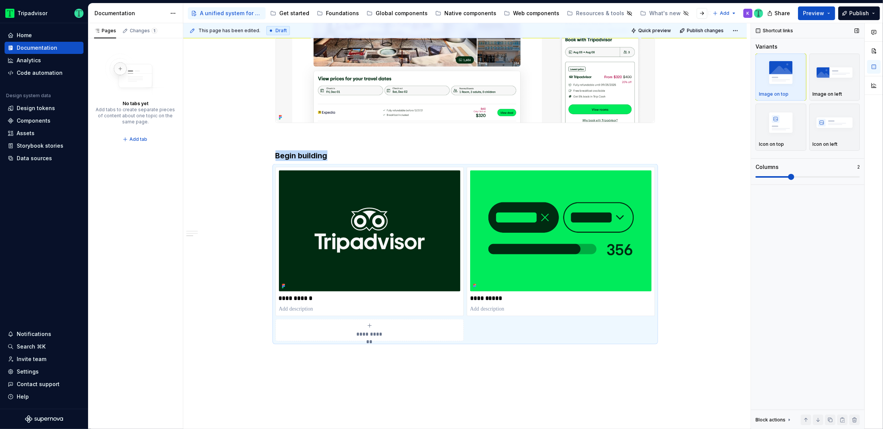
click at [794, 178] on span at bounding box center [791, 177] width 6 height 6
click at [871, 9] on button "Publish" at bounding box center [859, 13] width 42 height 14
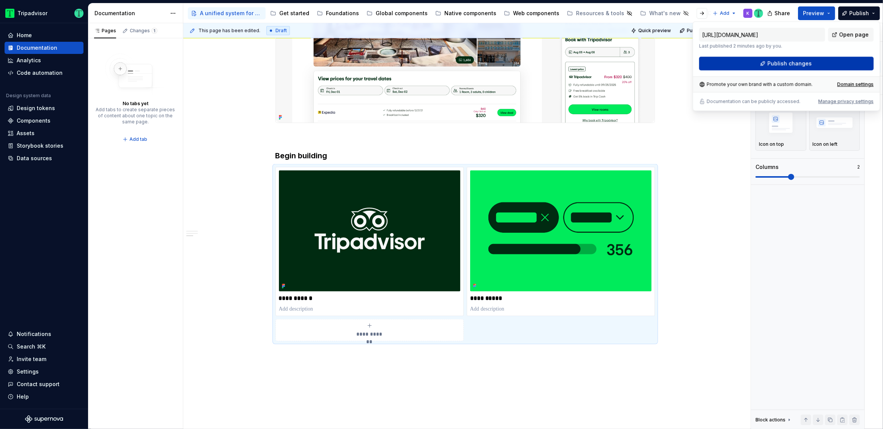
click at [798, 62] on span "Publish changes" at bounding box center [789, 64] width 44 height 8
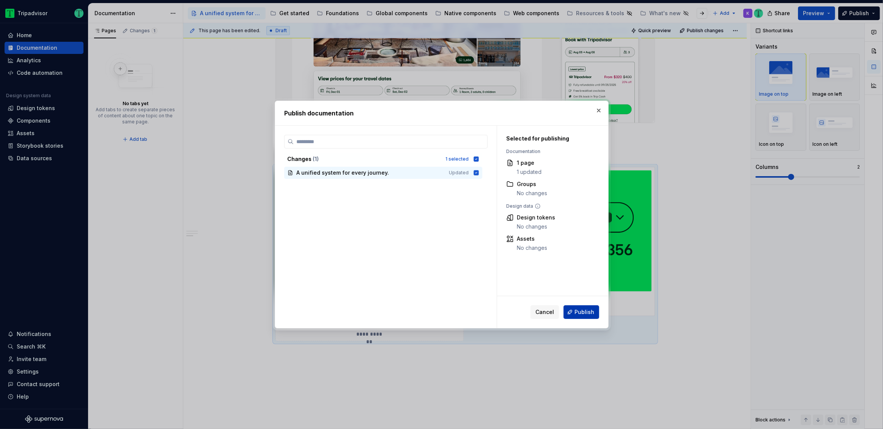
click at [586, 313] on span "Publish" at bounding box center [585, 312] width 20 height 8
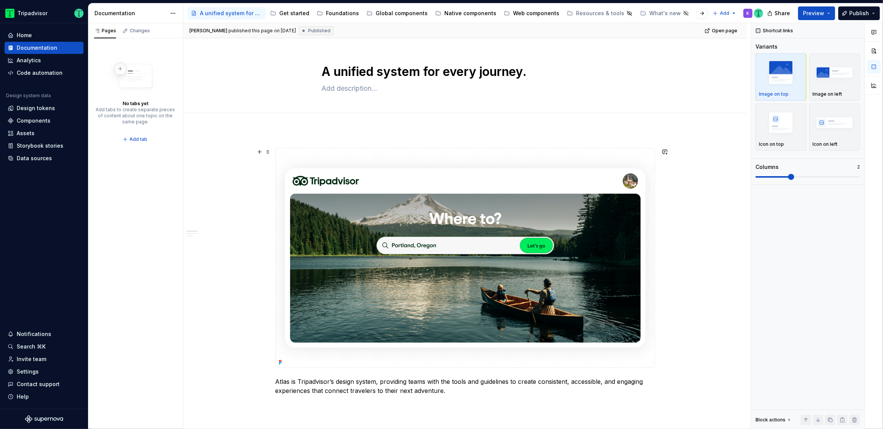
scroll to position [11, 0]
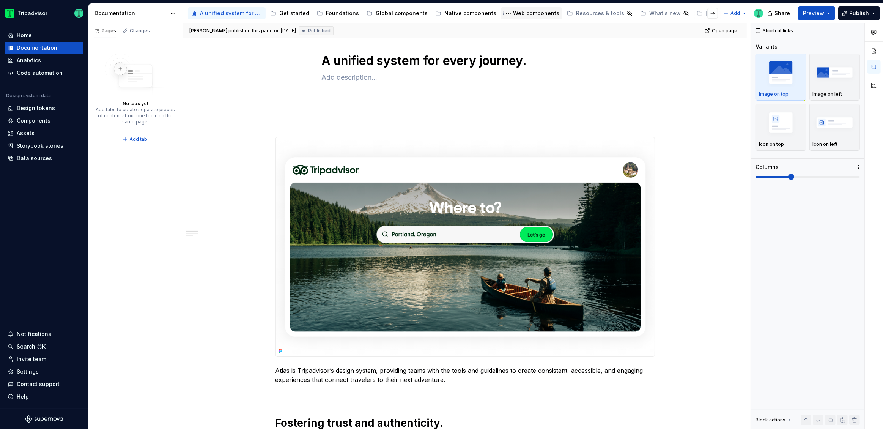
click at [530, 13] on div "Web components" at bounding box center [536, 13] width 46 height 8
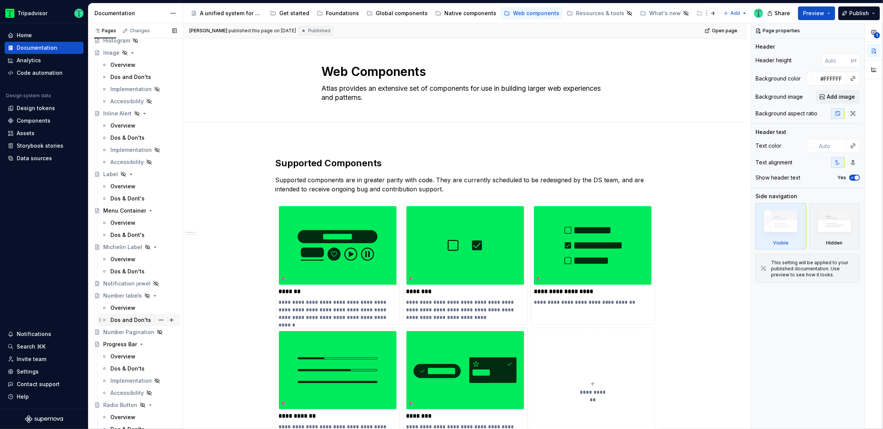
scroll to position [787, 0]
click at [156, 211] on button "Page tree" at bounding box center [161, 209] width 11 height 11
type textarea "*"
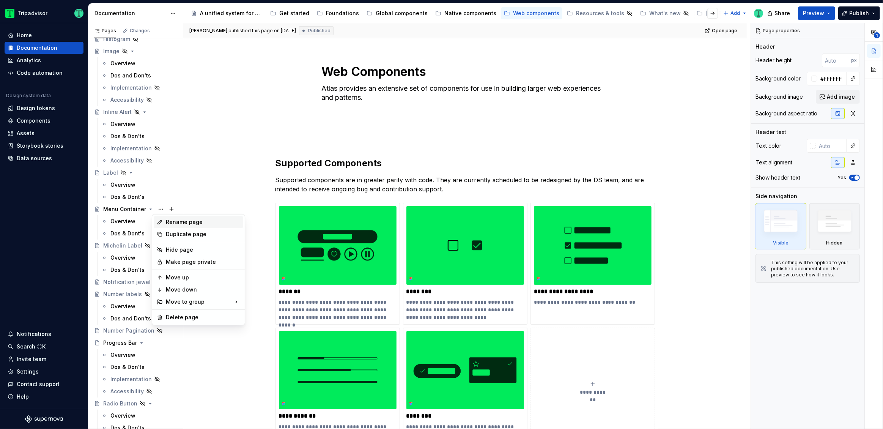
click at [190, 222] on div "Rename page" at bounding box center [203, 222] width 74 height 8
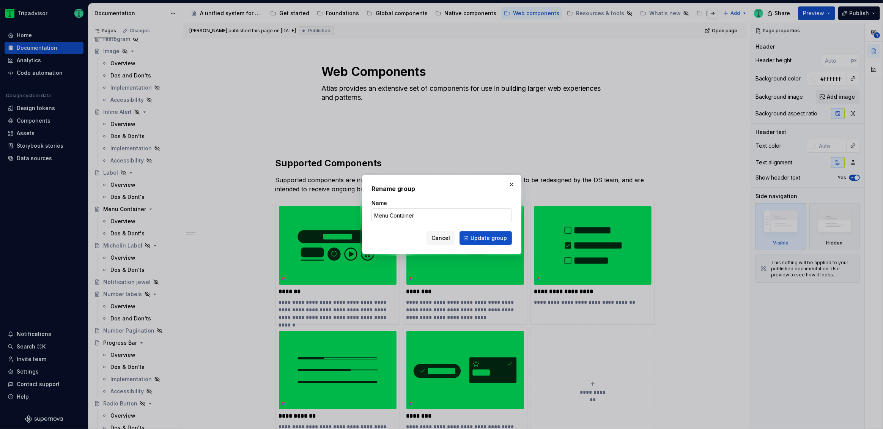
click at [443, 216] on input "Menu Container" at bounding box center [442, 215] width 140 height 14
drag, startPoint x: 424, startPoint y: 215, endPoint x: 415, endPoint y: 217, distance: 8.9
click at [415, 217] on input "Menu Container 🥶" at bounding box center [442, 215] width 140 height 14
type input "Menu Container 🥶"
click at [493, 237] on span "Update group" at bounding box center [489, 238] width 36 height 8
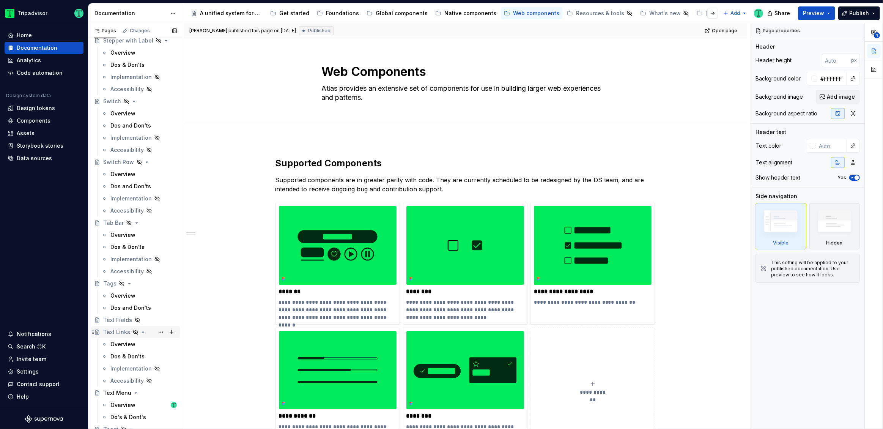
scroll to position [1688, 0]
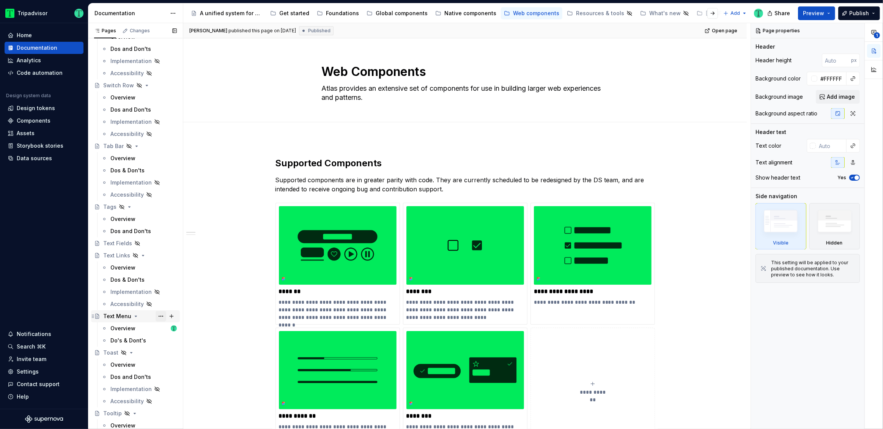
click at [158, 316] on button "Page tree" at bounding box center [161, 316] width 11 height 11
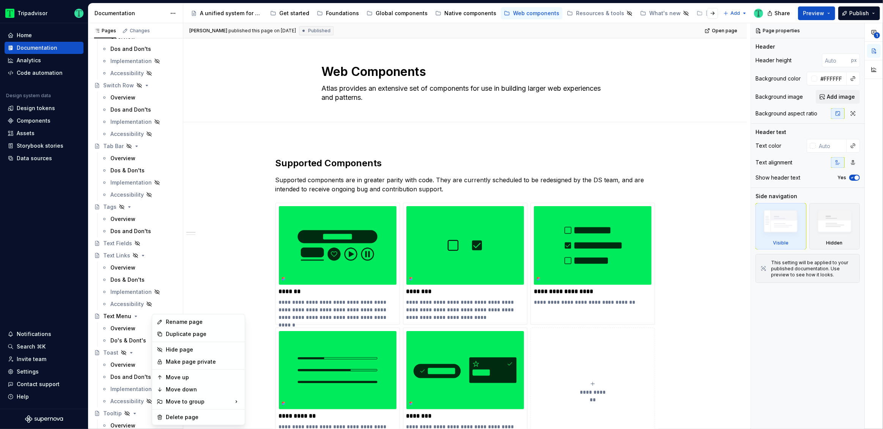
type textarea "*"
click at [205, 316] on div "Rename page" at bounding box center [199, 322] width 90 height 12
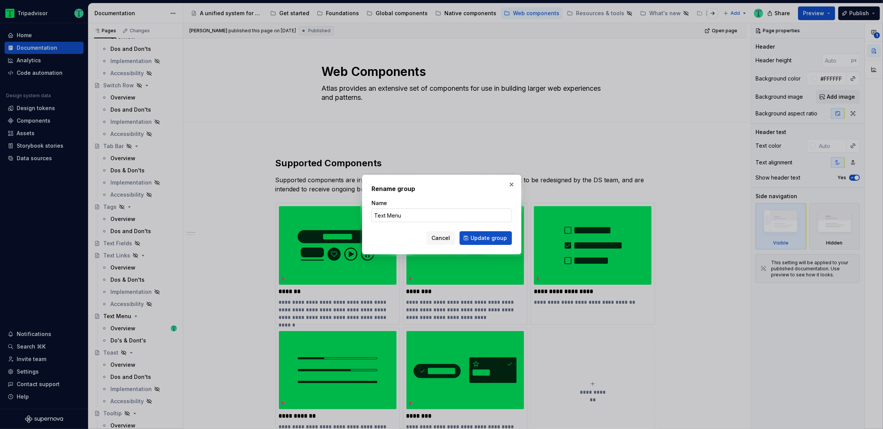
click at [454, 214] on input "Text Menu" at bounding box center [442, 215] width 140 height 14
type input "Text Menu 🥶"
click at [489, 230] on form "Name Text Menu 🥶 Cancel Update group" at bounding box center [442, 222] width 140 height 46
click at [488, 239] on span "Update group" at bounding box center [489, 238] width 36 height 8
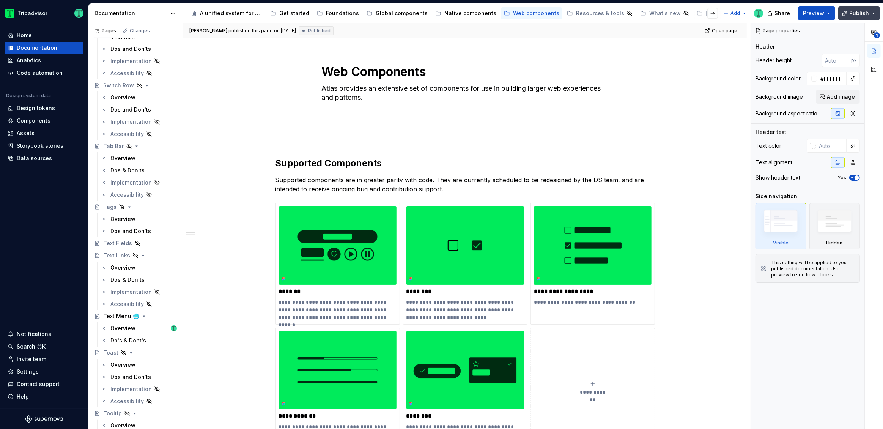
click at [859, 16] on span "Publish" at bounding box center [859, 13] width 20 height 8
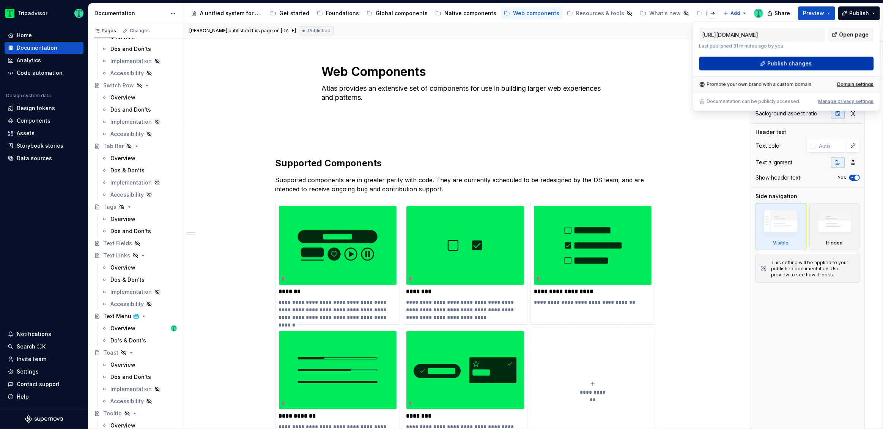
click at [804, 67] on button "Publish changes" at bounding box center [786, 64] width 175 height 14
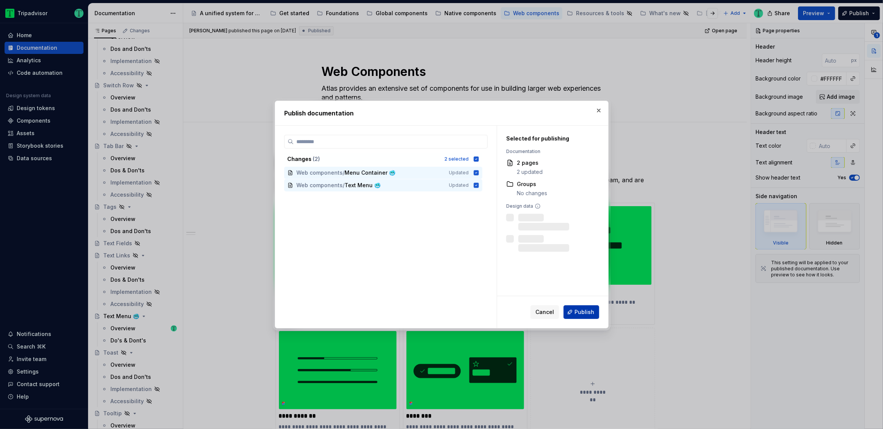
click at [583, 314] on span "Publish" at bounding box center [585, 312] width 20 height 8
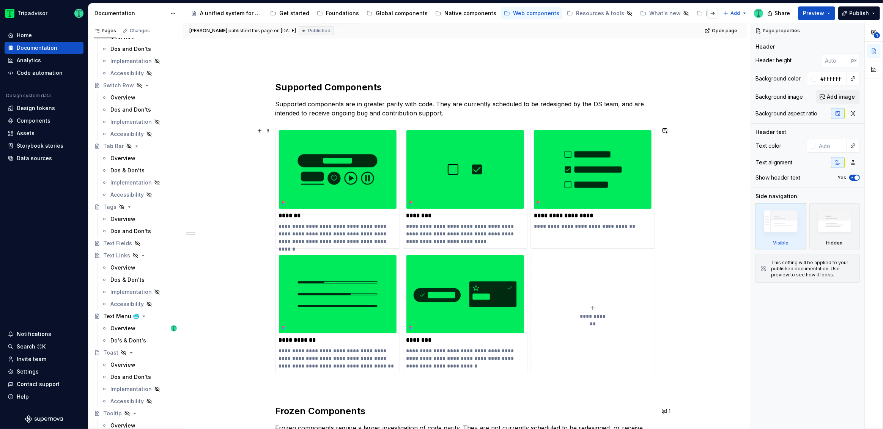
scroll to position [110, 0]
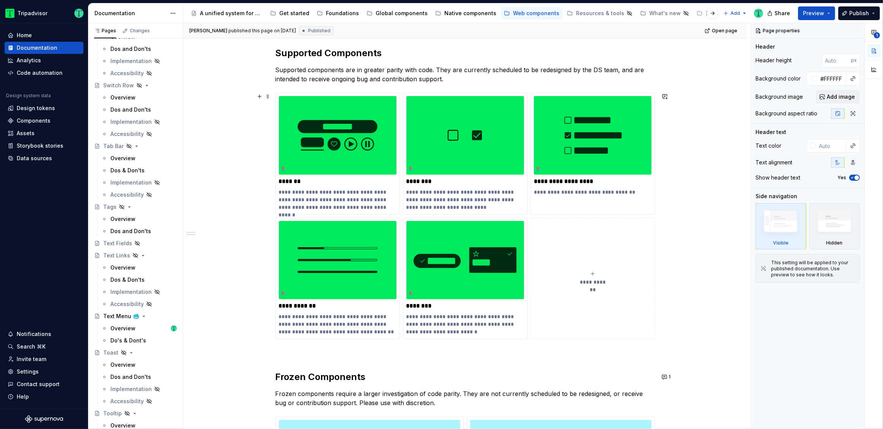
click at [246, 255] on div "**********" at bounding box center [465, 382] width 564 height 707
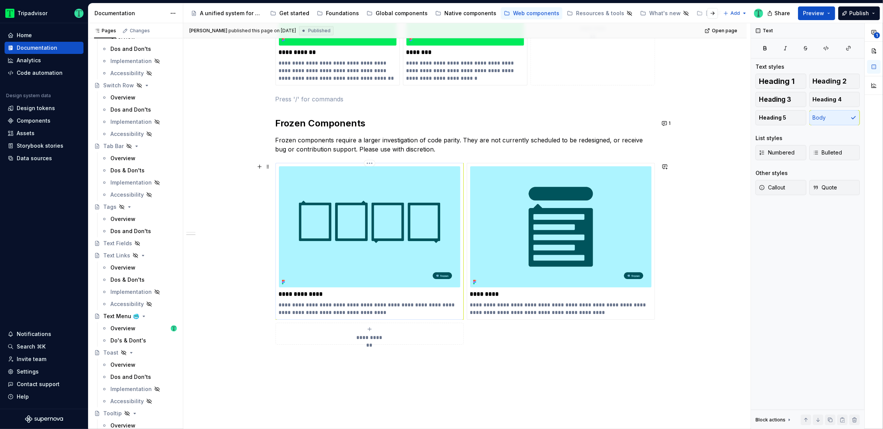
scroll to position [393, 0]
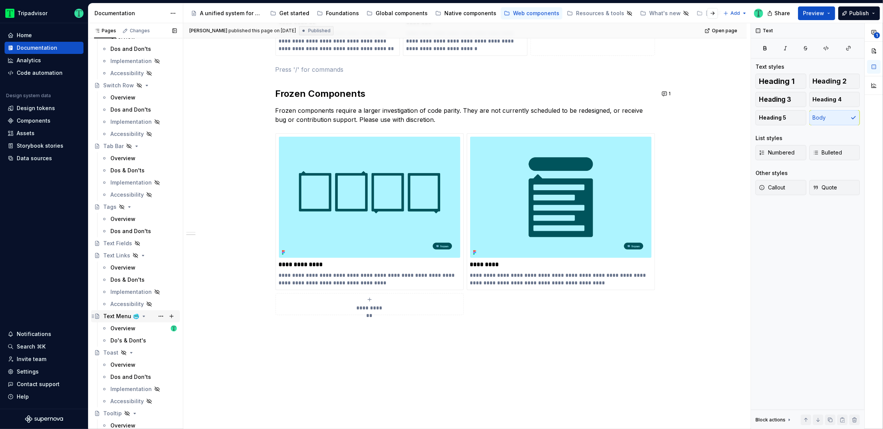
click at [118, 315] on div "Text Menu 🥶" at bounding box center [121, 316] width 36 height 8
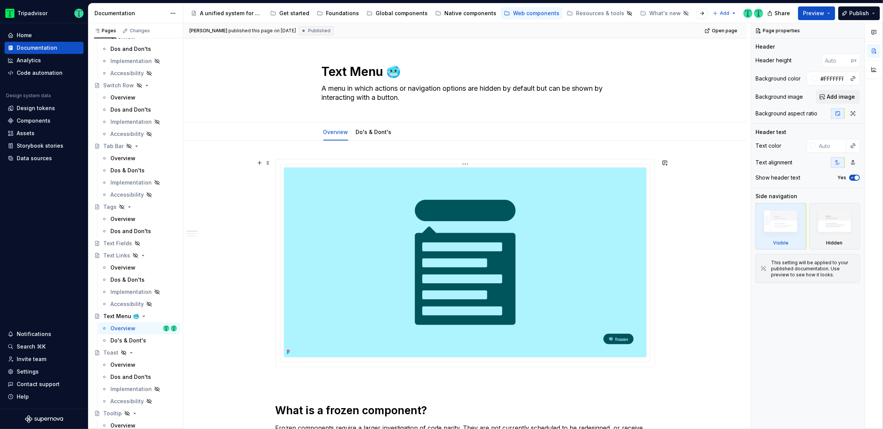
click at [558, 265] on img at bounding box center [465, 262] width 363 height 190
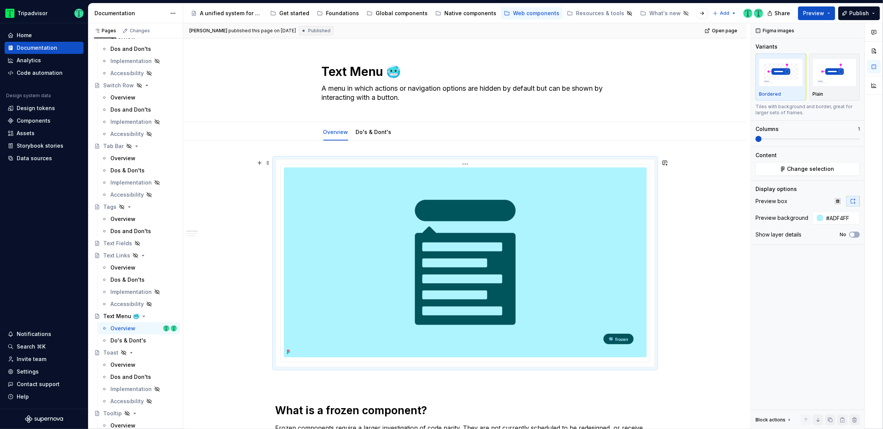
click at [288, 350] on icon at bounding box center [289, 351] width 2 height 2
click at [462, 164] on html "Tripadvisor Home Documentation Analytics Code automation Design system data Des…" at bounding box center [441, 214] width 883 height 429
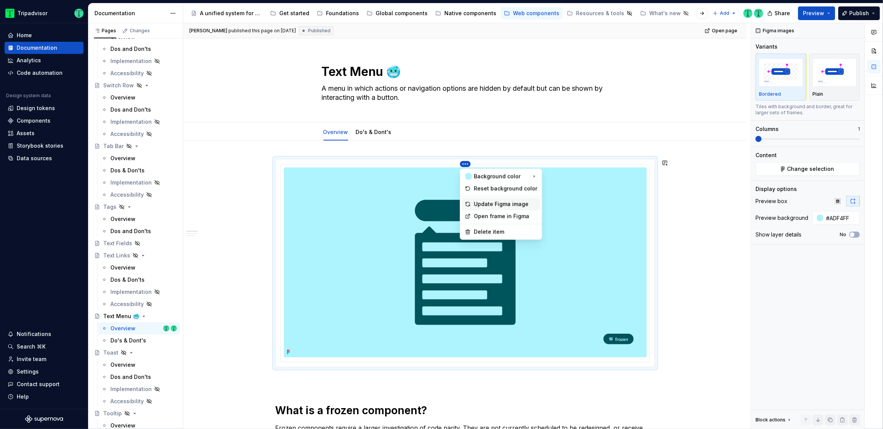
click at [488, 203] on div "Update Figma image" at bounding box center [505, 204] width 63 height 8
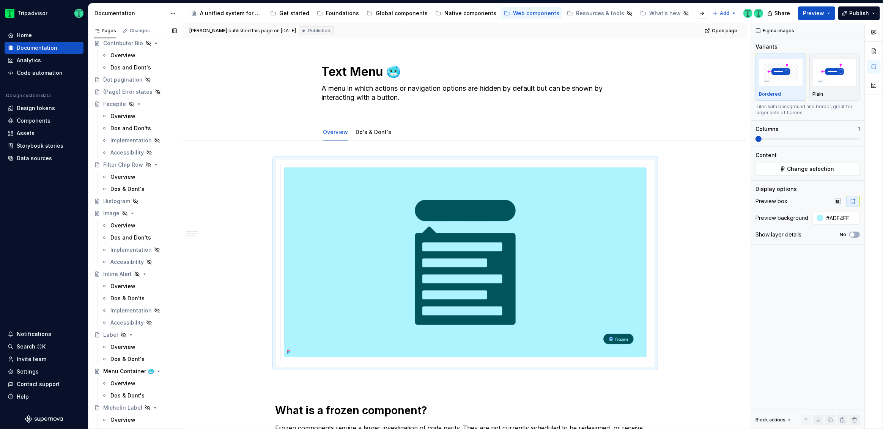
scroll to position [628, 0]
click at [130, 365] on div "Menu Container 🥶" at bounding box center [124, 369] width 43 height 8
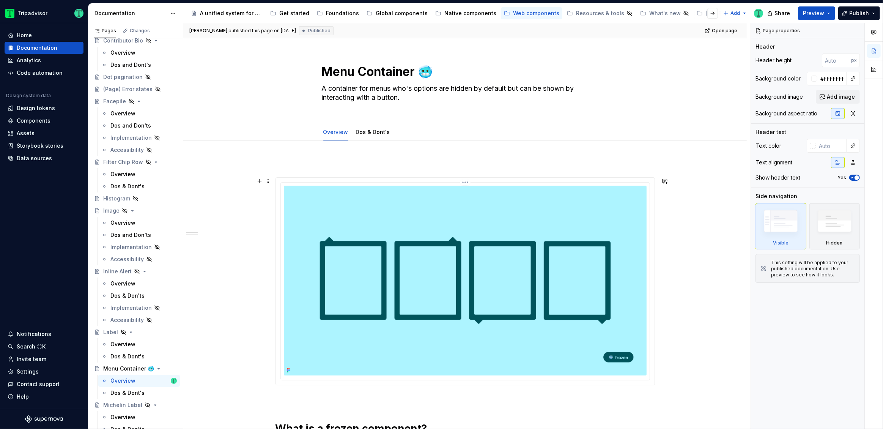
click at [287, 370] on icon at bounding box center [288, 370] width 2 height 2
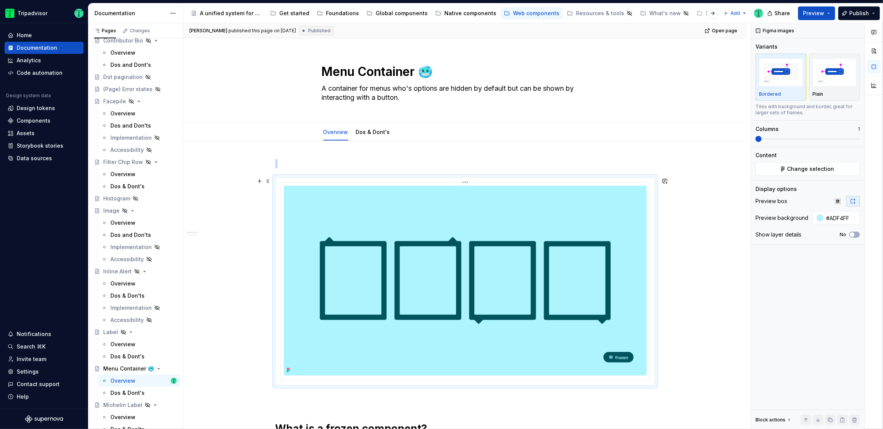
click at [466, 182] on html "Tripadvisor Home Documentation Analytics Code automation Design system data Des…" at bounding box center [441, 214] width 883 height 429
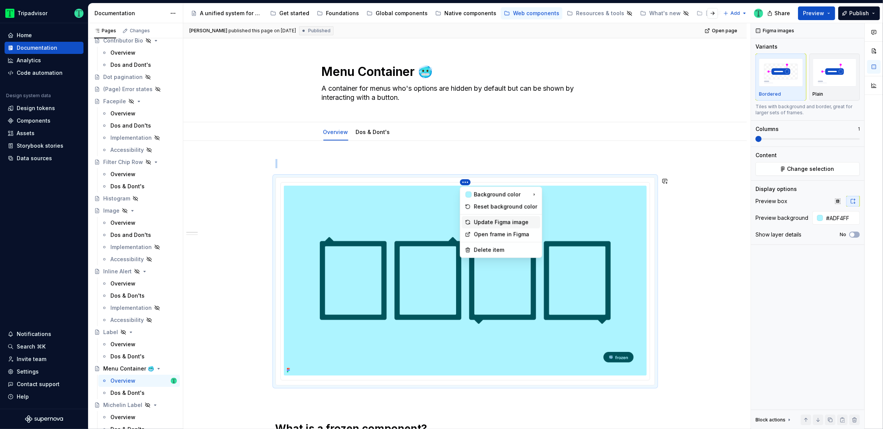
click at [514, 222] on div "Update Figma image" at bounding box center [505, 222] width 63 height 8
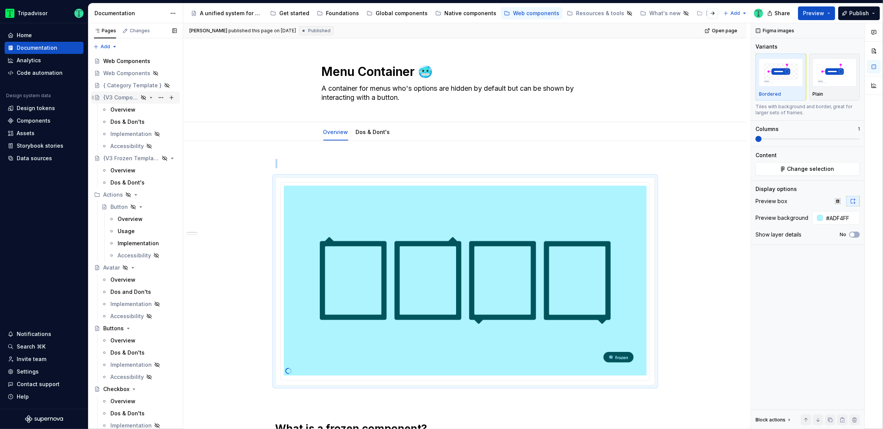
click at [121, 96] on div "{V3 Component Template}" at bounding box center [120, 98] width 35 height 8
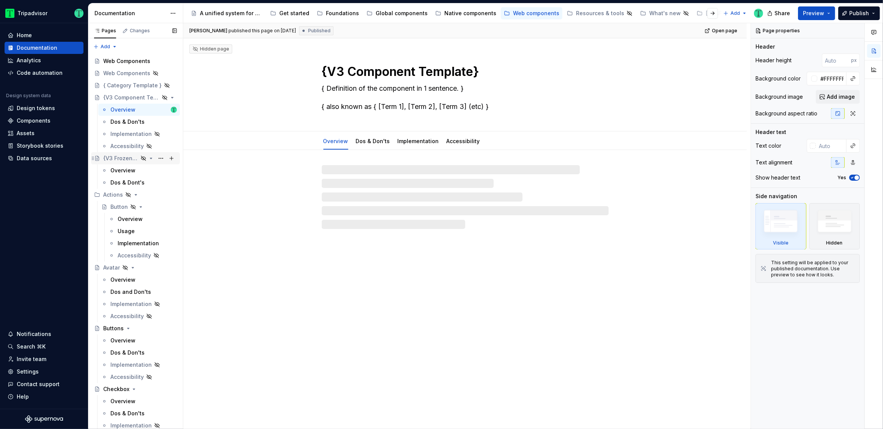
click at [117, 161] on div "{V3 Frozen Template}" at bounding box center [120, 158] width 35 height 8
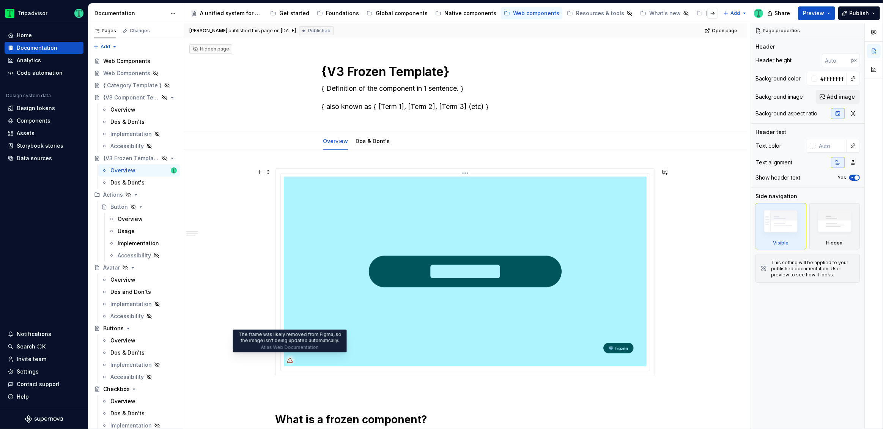
click at [289, 359] on icon at bounding box center [290, 360] width 6 height 6
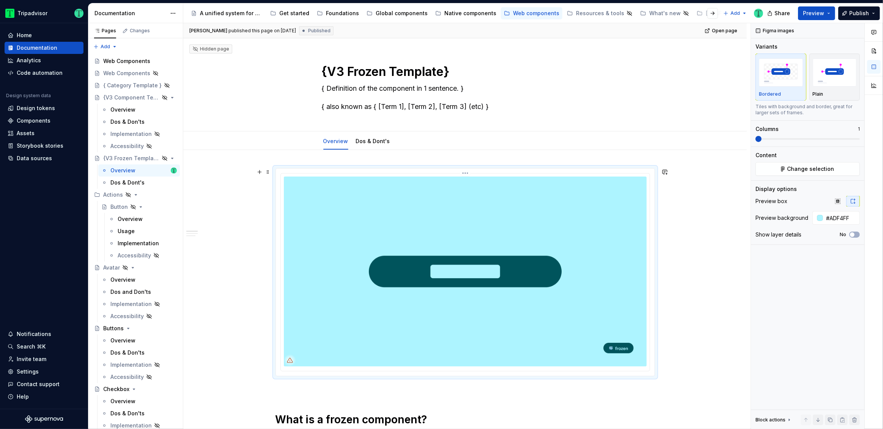
click at [291, 360] on icon at bounding box center [290, 360] width 6 height 6
click at [380, 318] on img at bounding box center [465, 271] width 363 height 190
click at [802, 164] on button "Change selection" at bounding box center [808, 169] width 104 height 14
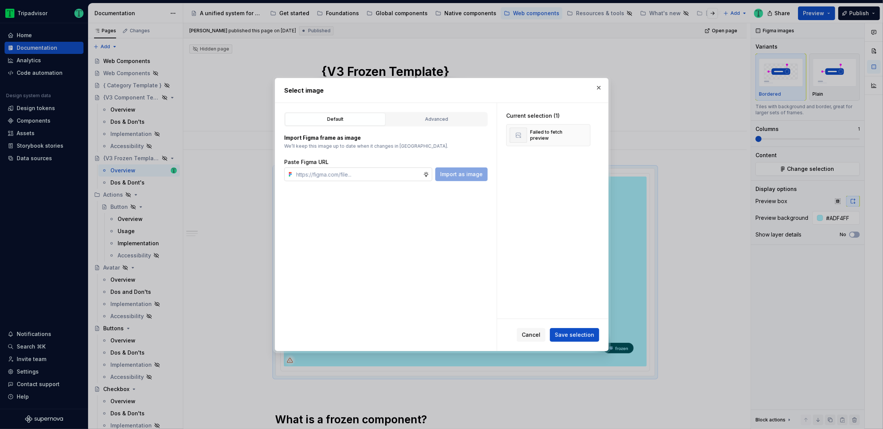
click at [362, 175] on input "text" at bounding box center [358, 174] width 130 height 14
type textarea "*"
type input "[URL][DOMAIN_NAME]"
click at [463, 178] on button "Import as image" at bounding box center [461, 174] width 52 height 14
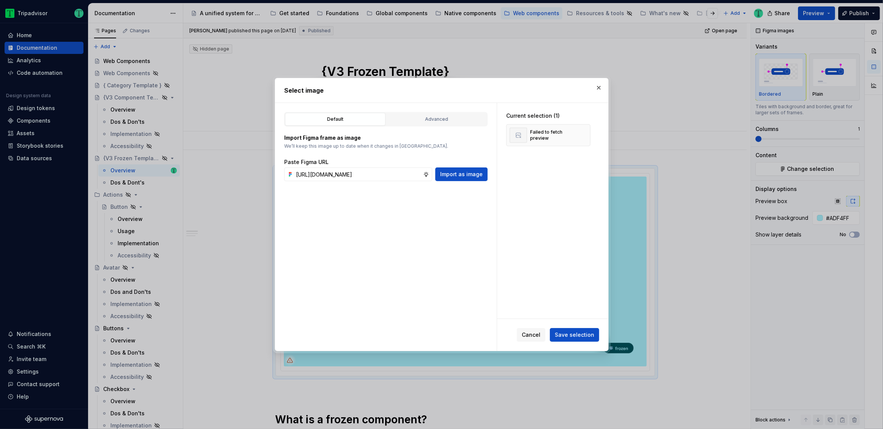
scroll to position [0, 0]
click at [583, 136] on button "button" at bounding box center [582, 135] width 11 height 11
click at [579, 337] on span "Save selection" at bounding box center [574, 335] width 39 height 8
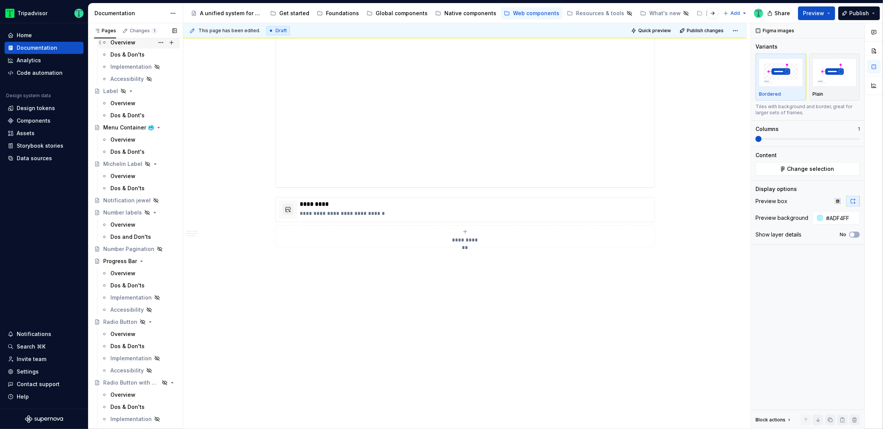
scroll to position [873, 0]
click at [862, 13] on span "Publish" at bounding box center [859, 13] width 20 height 8
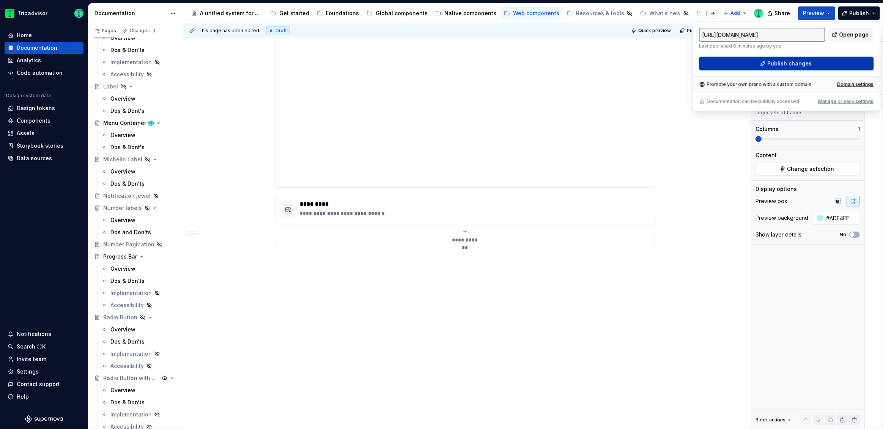
click at [797, 64] on span "Publish changes" at bounding box center [789, 64] width 44 height 8
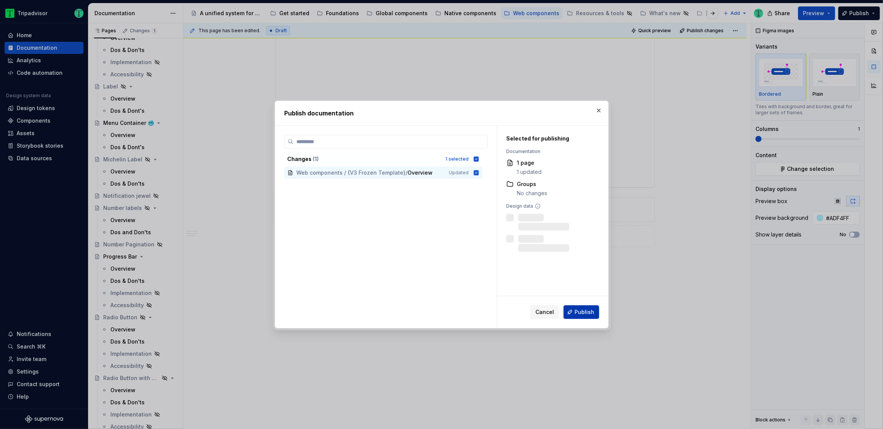
click at [586, 314] on span "Publish" at bounding box center [585, 312] width 20 height 8
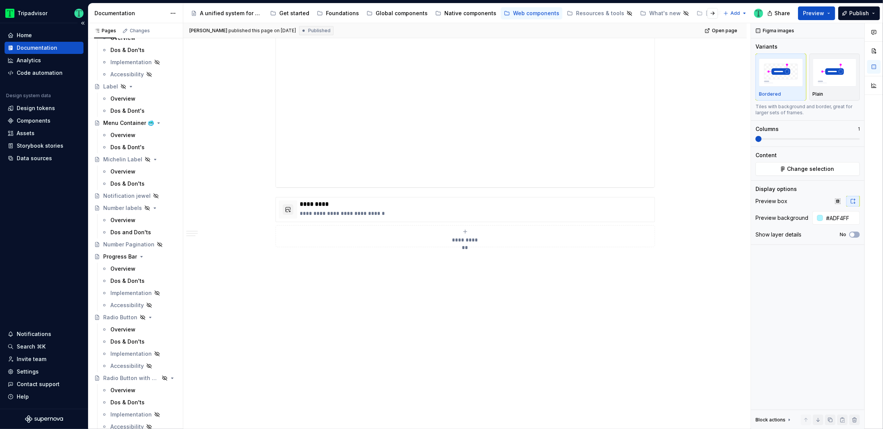
type textarea "*"
